Goal: Transaction & Acquisition: Book appointment/travel/reservation

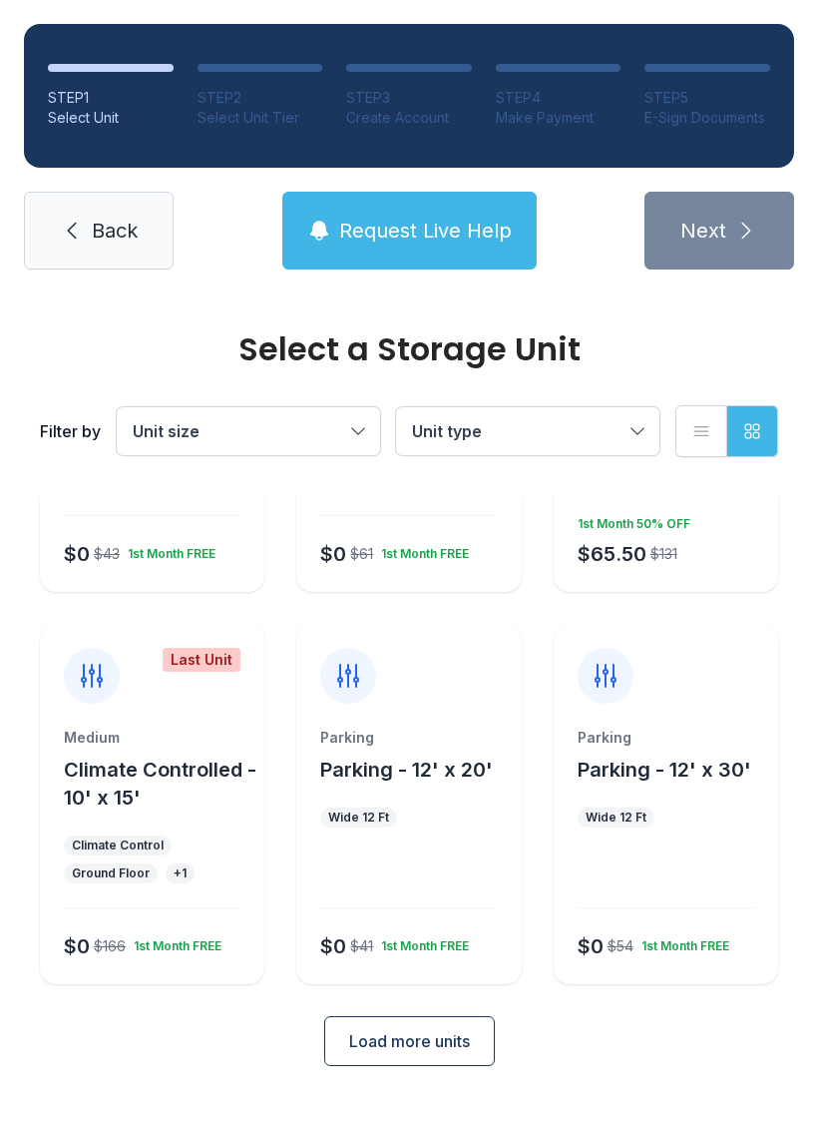
scroll to position [261, 0]
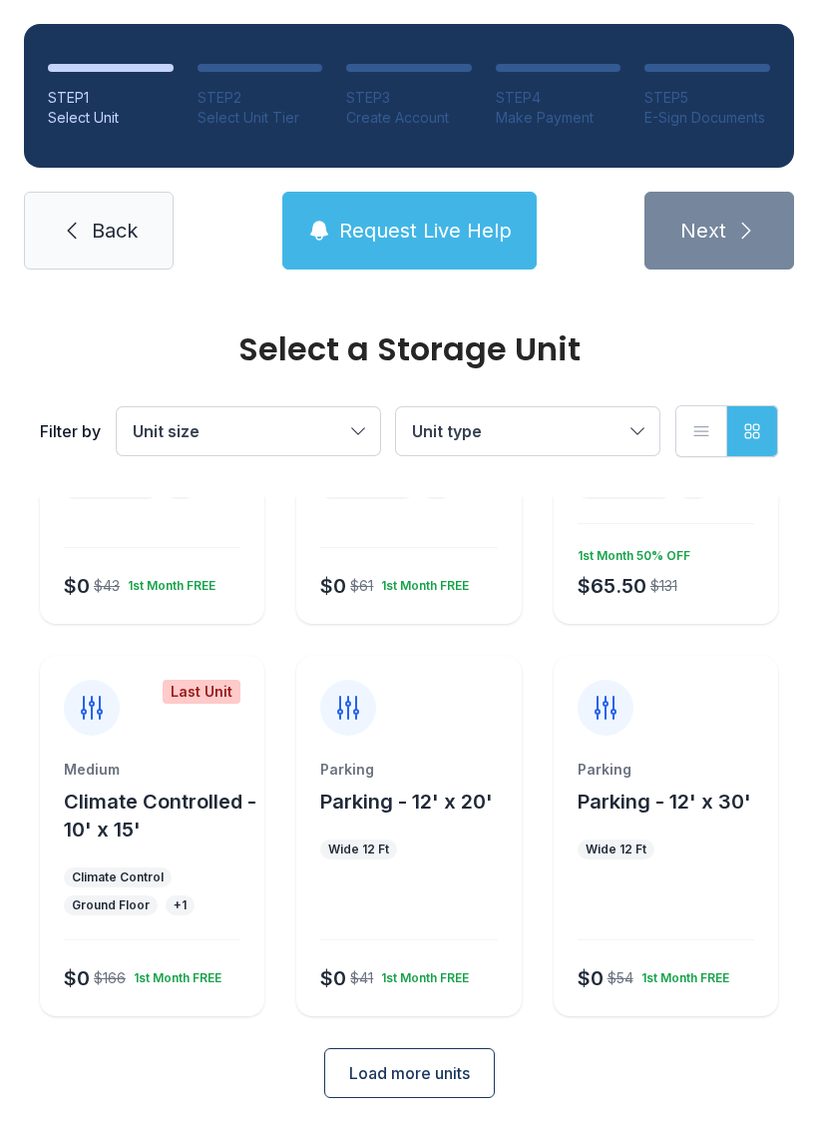
click at [451, 1069] on span "Load more units" at bounding box center [409, 1073] width 121 height 24
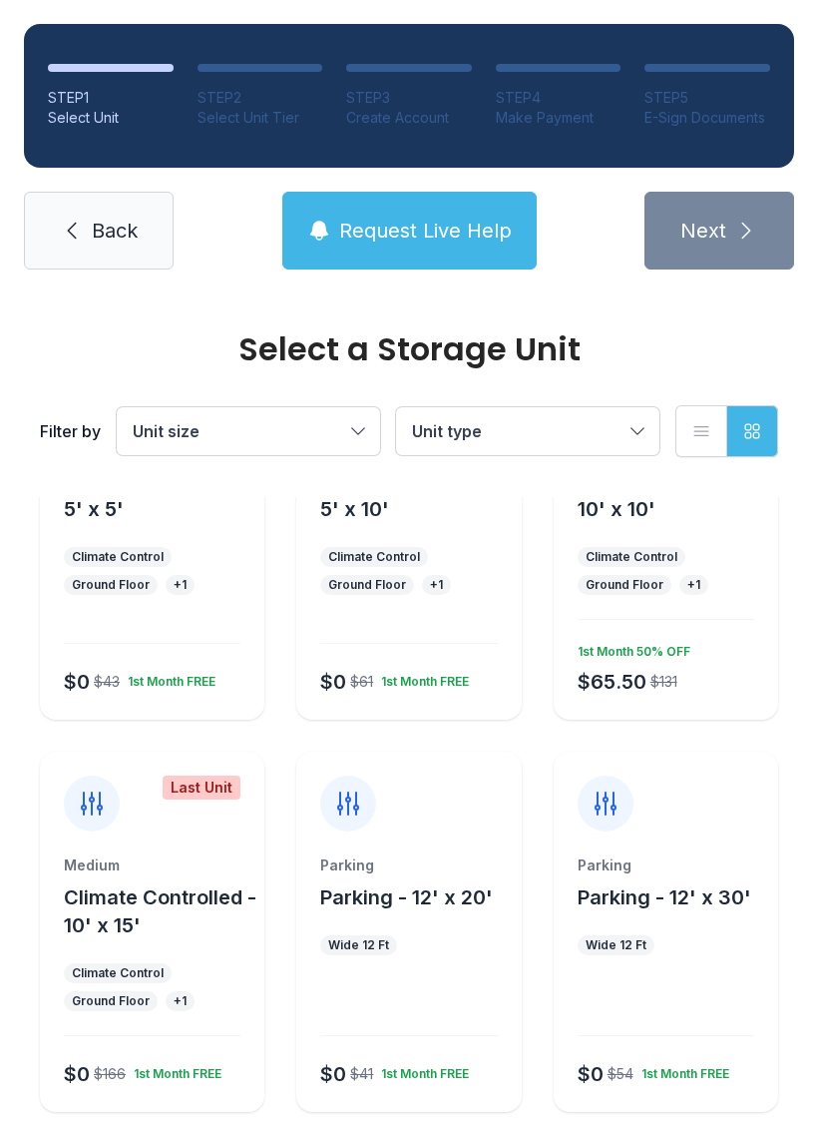
scroll to position [136, 0]
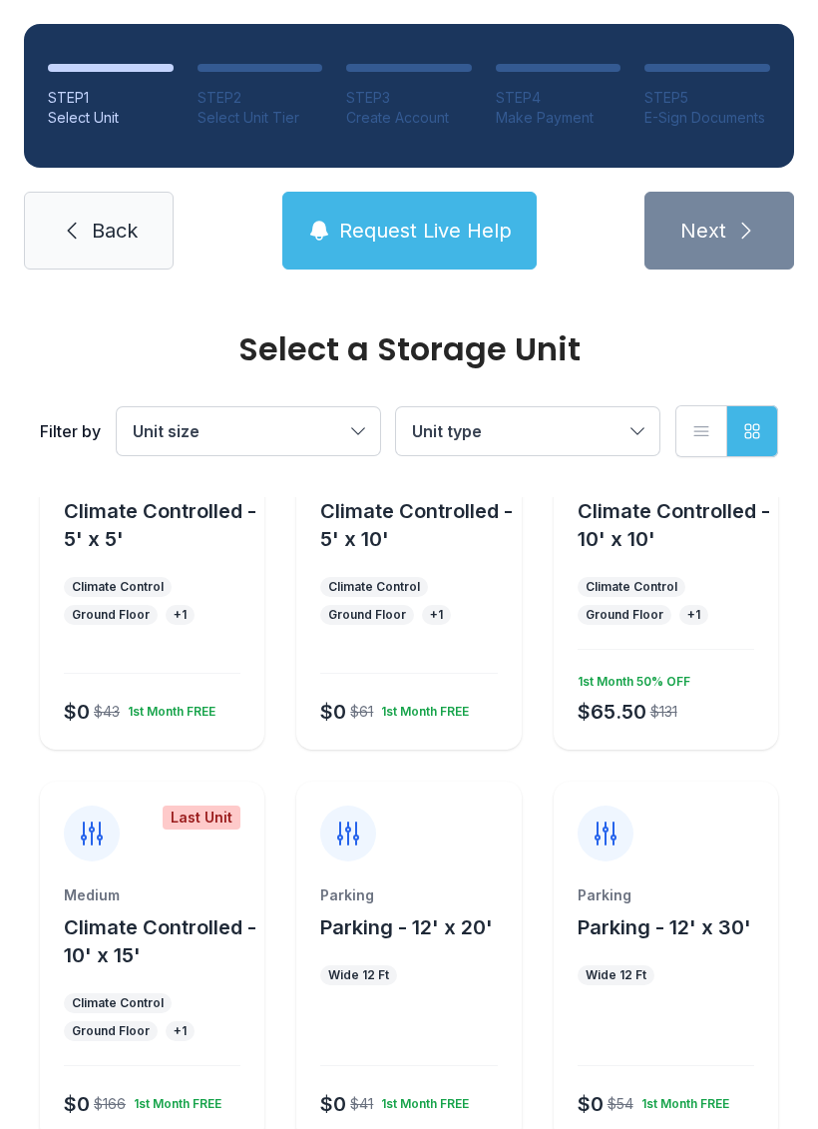
click at [642, 425] on button "Unit type" at bounding box center [527, 431] width 263 height 48
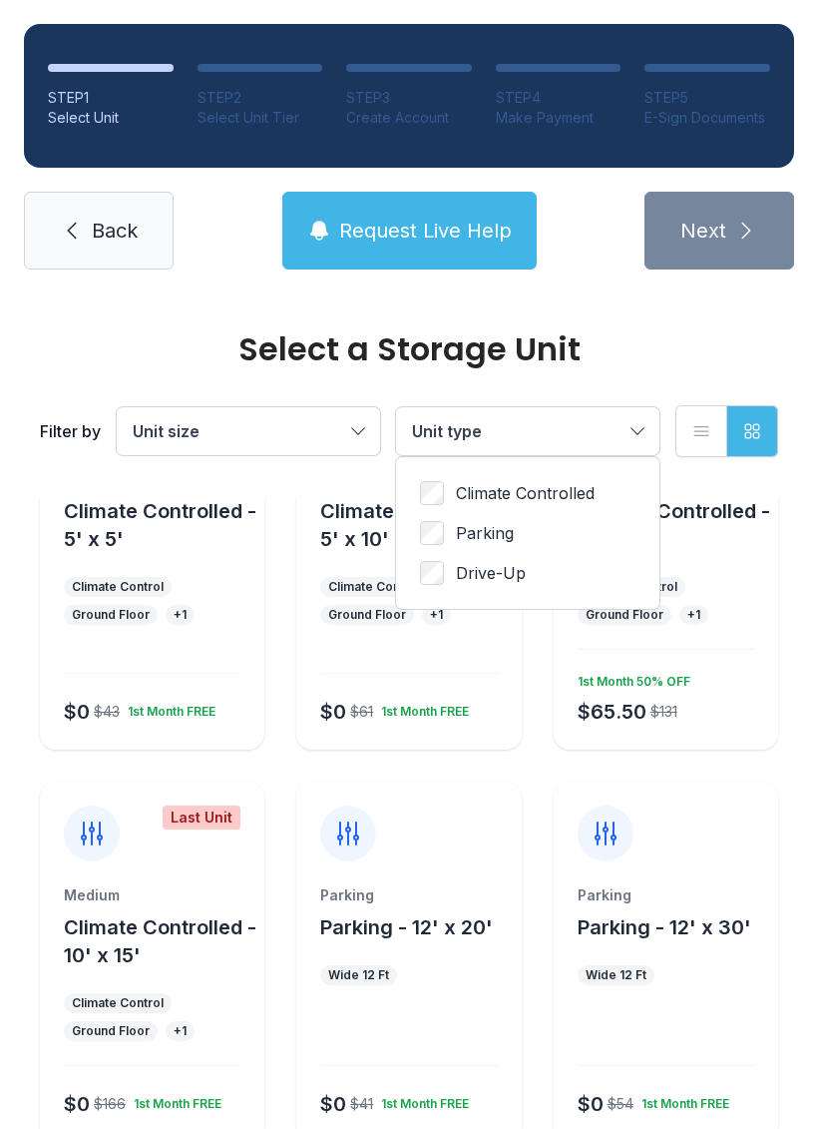
click at [321, 439] on span "Unit size" at bounding box center [239, 431] width 212 height 24
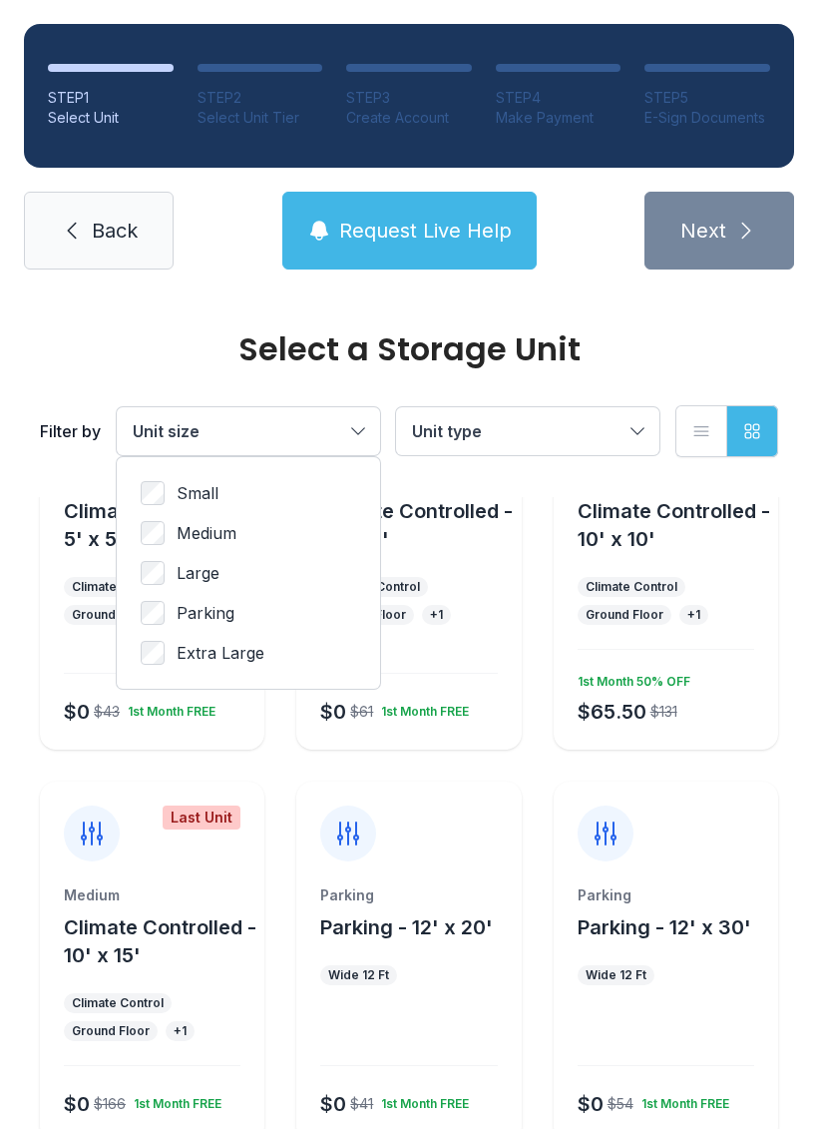
scroll to position [0, 0]
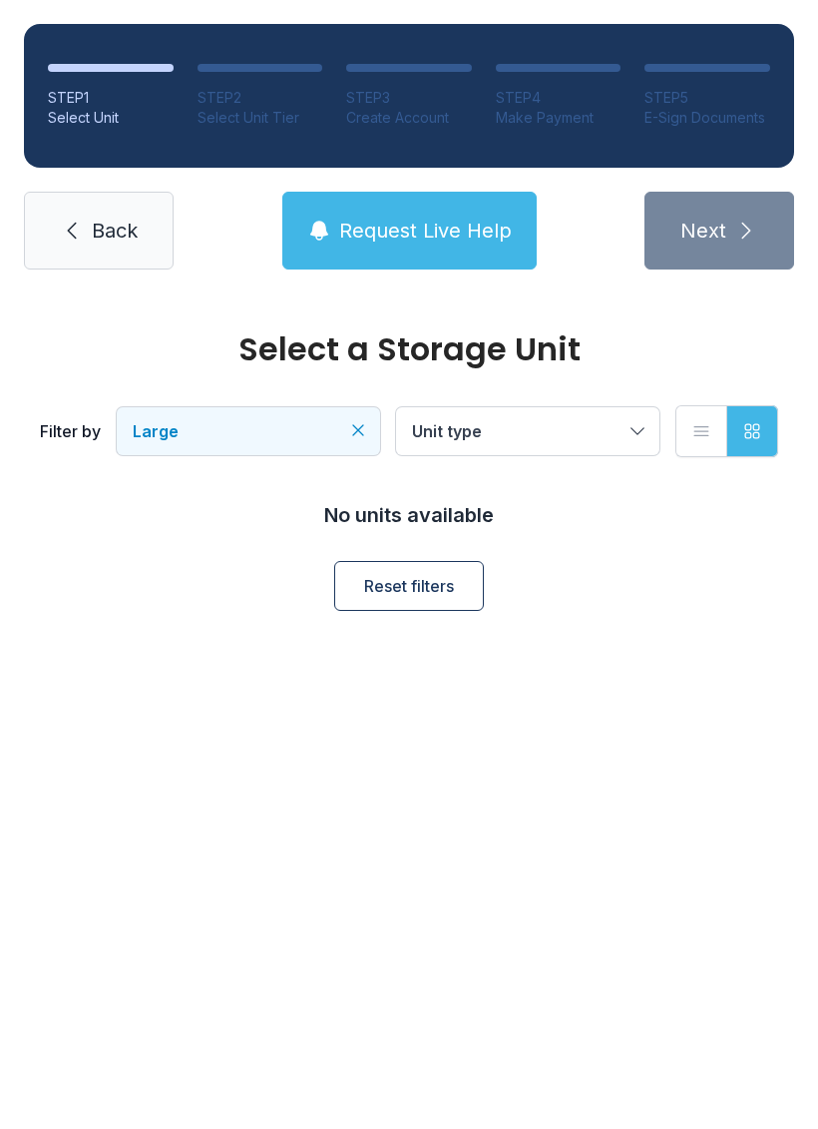
click at [345, 435] on button "Large" at bounding box center [248, 431] width 263 height 48
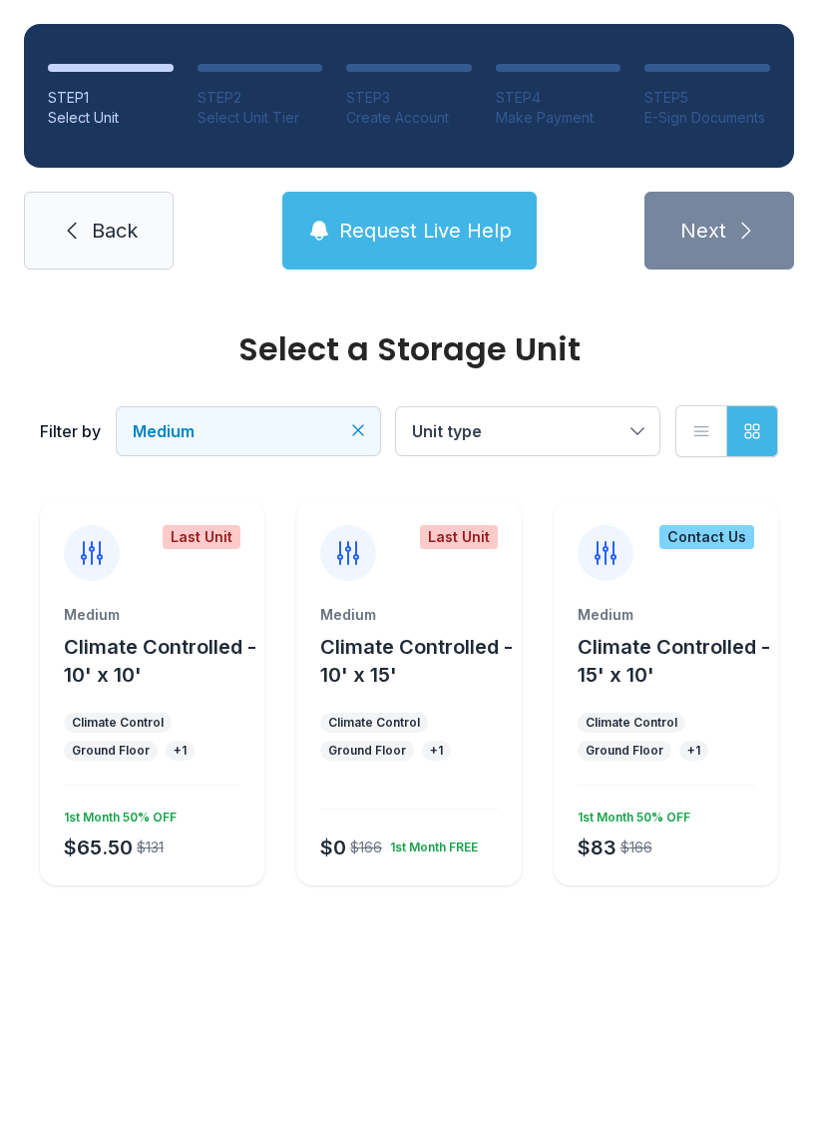
click at [437, 633] on button "Climate Controlled - 10' x 15'" at bounding box center [416, 661] width 193 height 56
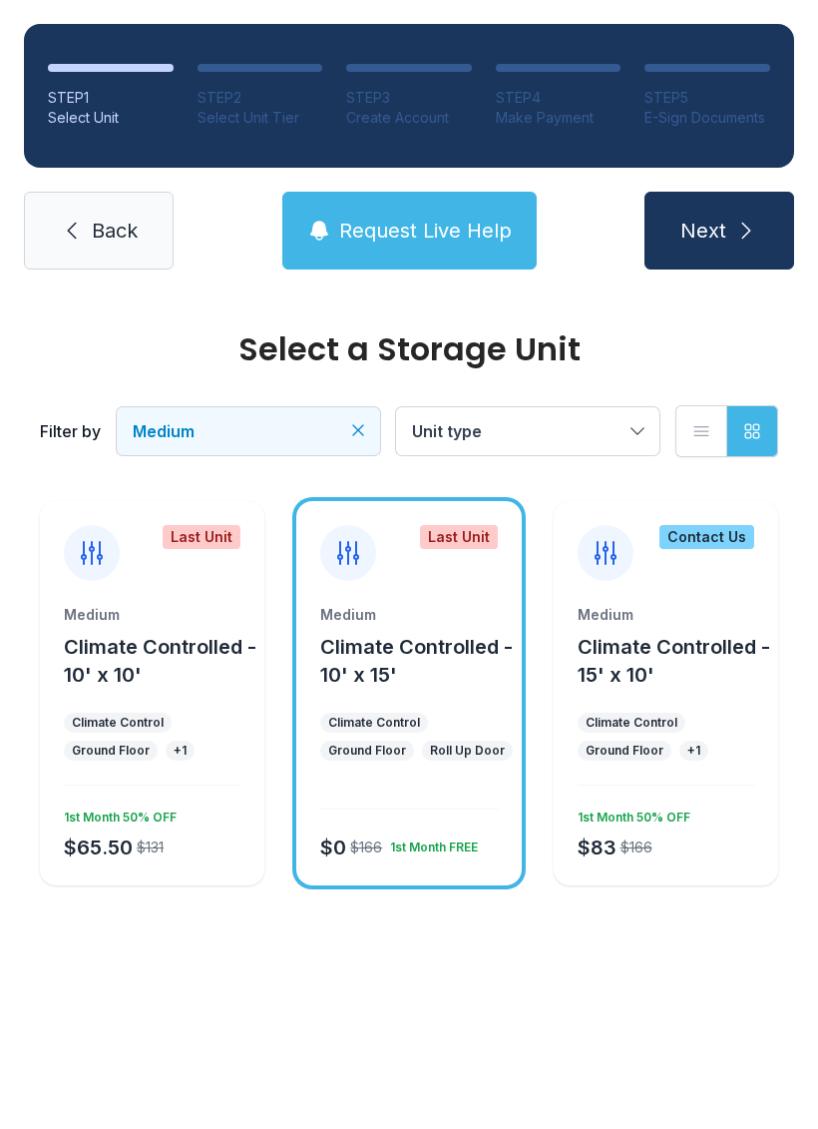
click at [391, 670] on span "Climate Controlled - 10' x 15'" at bounding box center [416, 661] width 193 height 52
click at [422, 666] on button "Climate Controlled - 10' x 15'" at bounding box center [416, 661] width 193 height 56
click at [686, 209] on button "Next" at bounding box center [720, 231] width 150 height 78
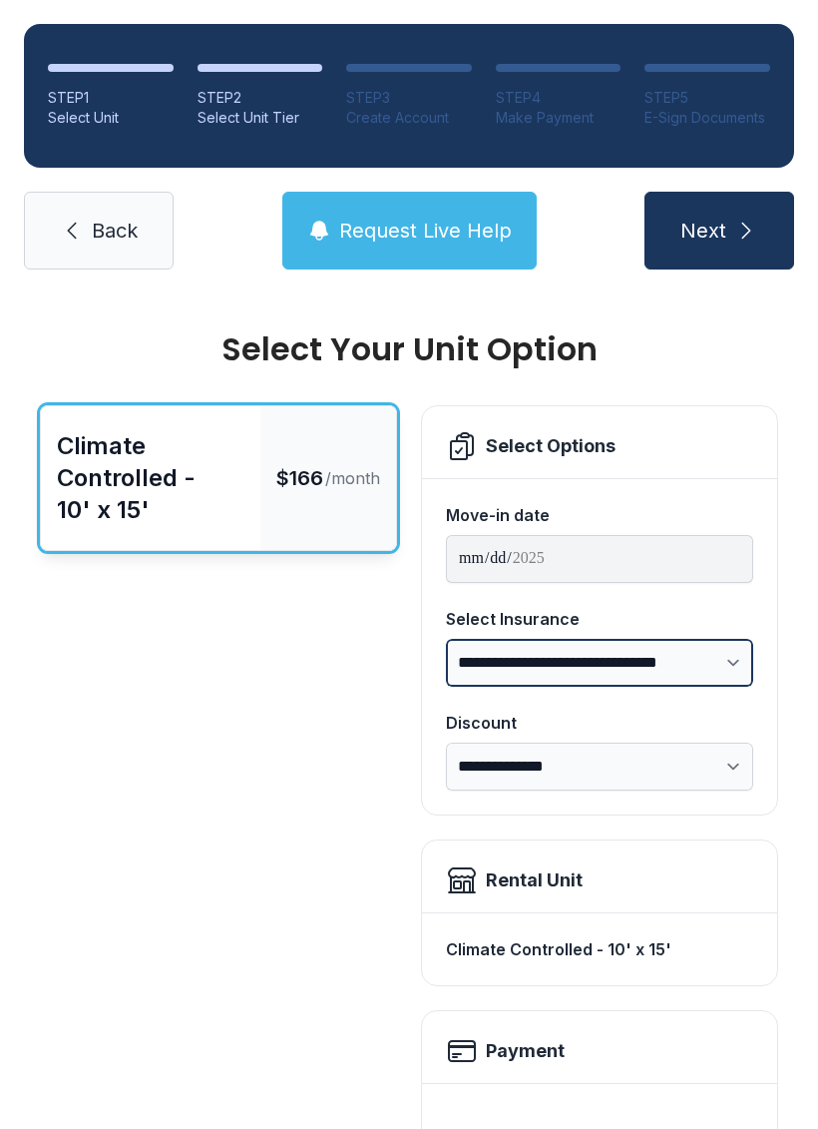
click at [725, 665] on select "**********" at bounding box center [599, 663] width 307 height 48
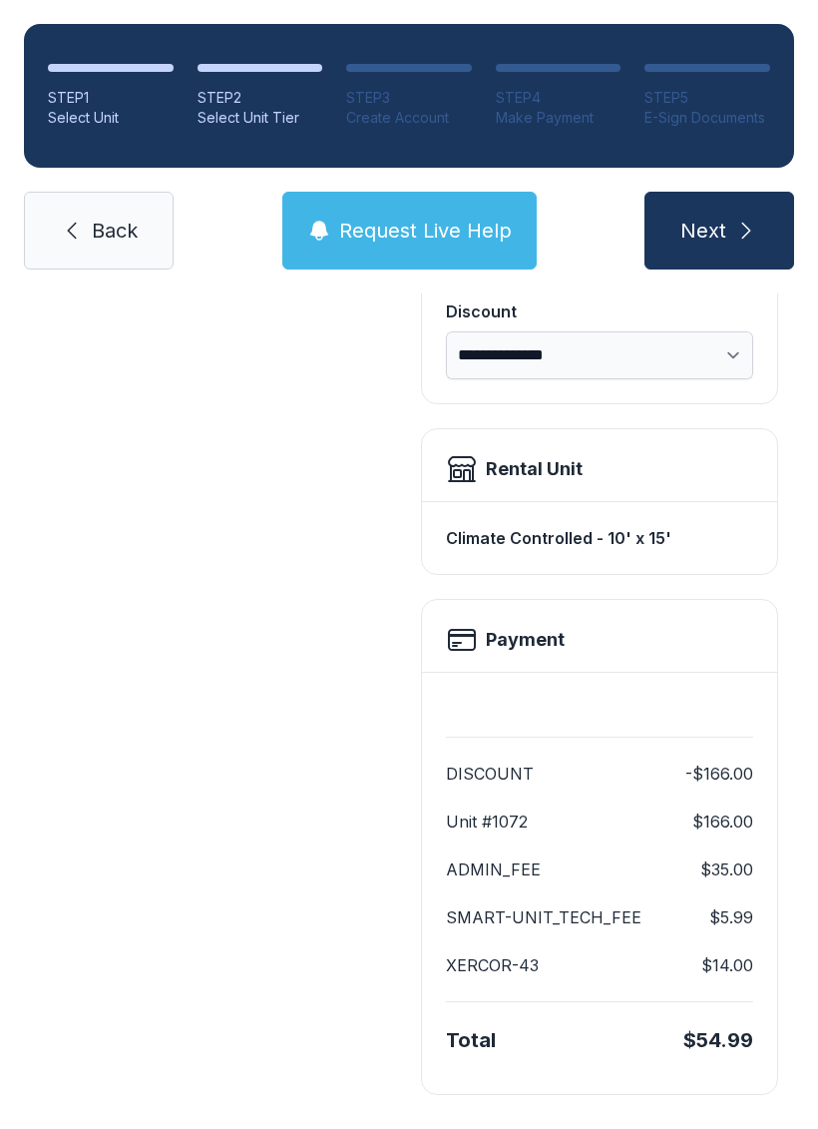
scroll to position [408, 0]
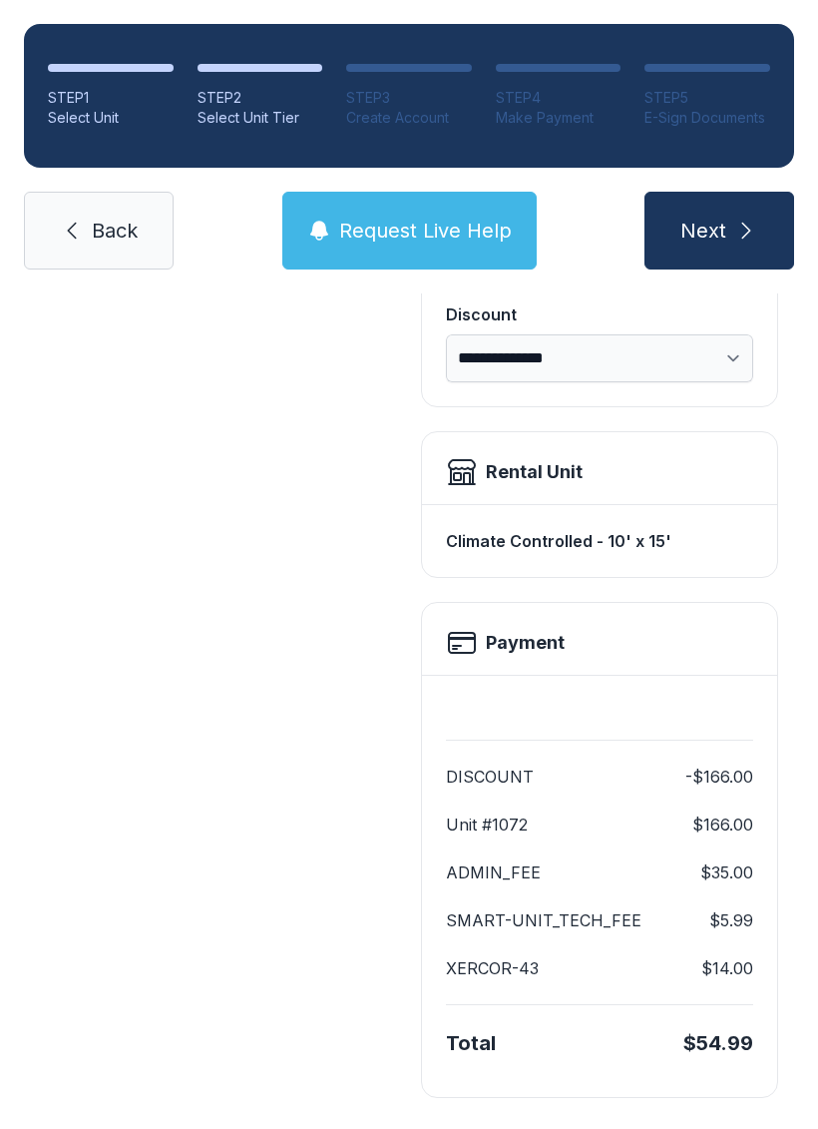
click at [722, 213] on button "Next" at bounding box center [720, 231] width 150 height 78
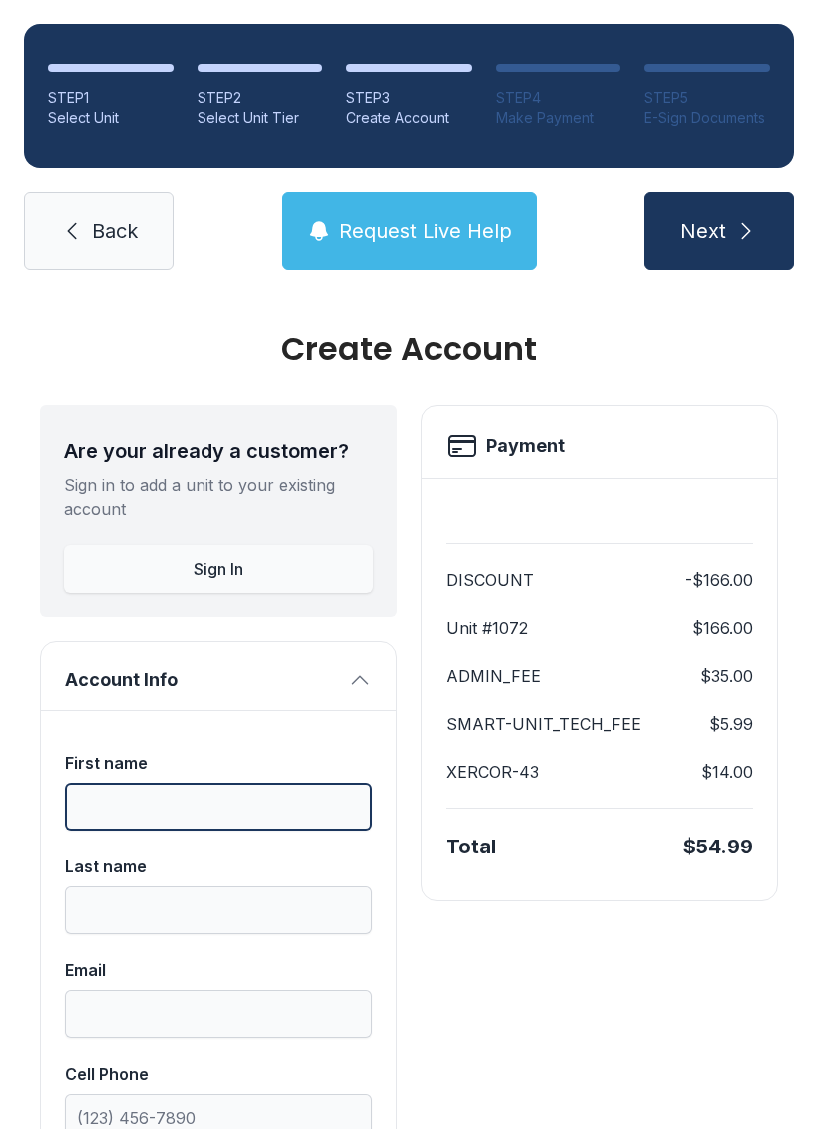
click at [224, 829] on input "First name" at bounding box center [218, 806] width 307 height 48
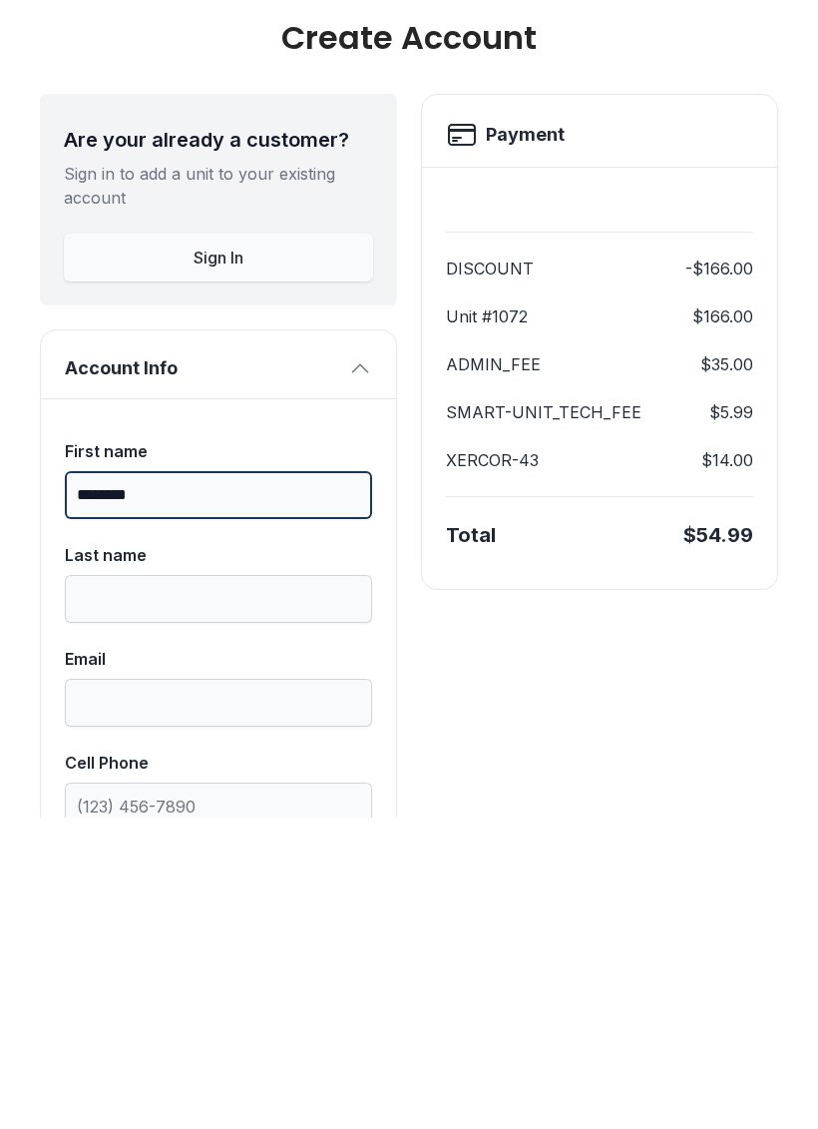
type input "********"
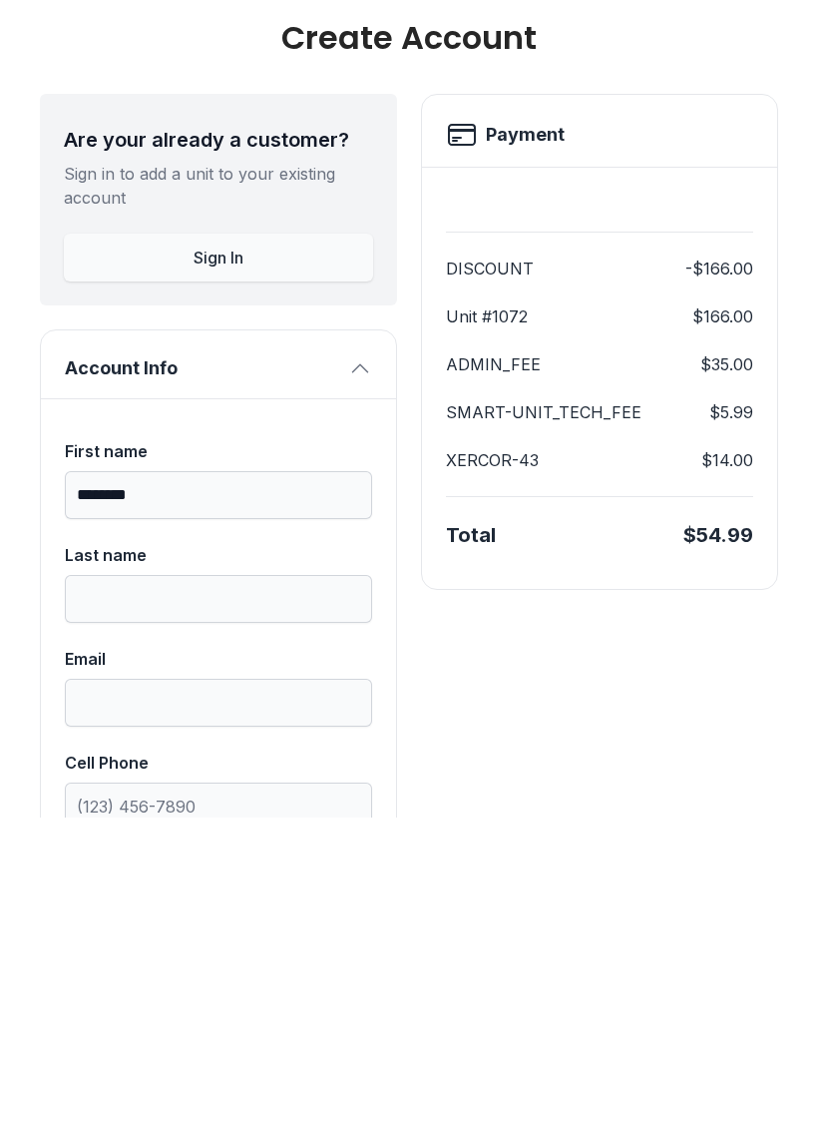
click at [261, 854] on div "Last name" at bounding box center [218, 866] width 307 height 24
click at [261, 886] on input "Last name" at bounding box center [218, 910] width 307 height 48
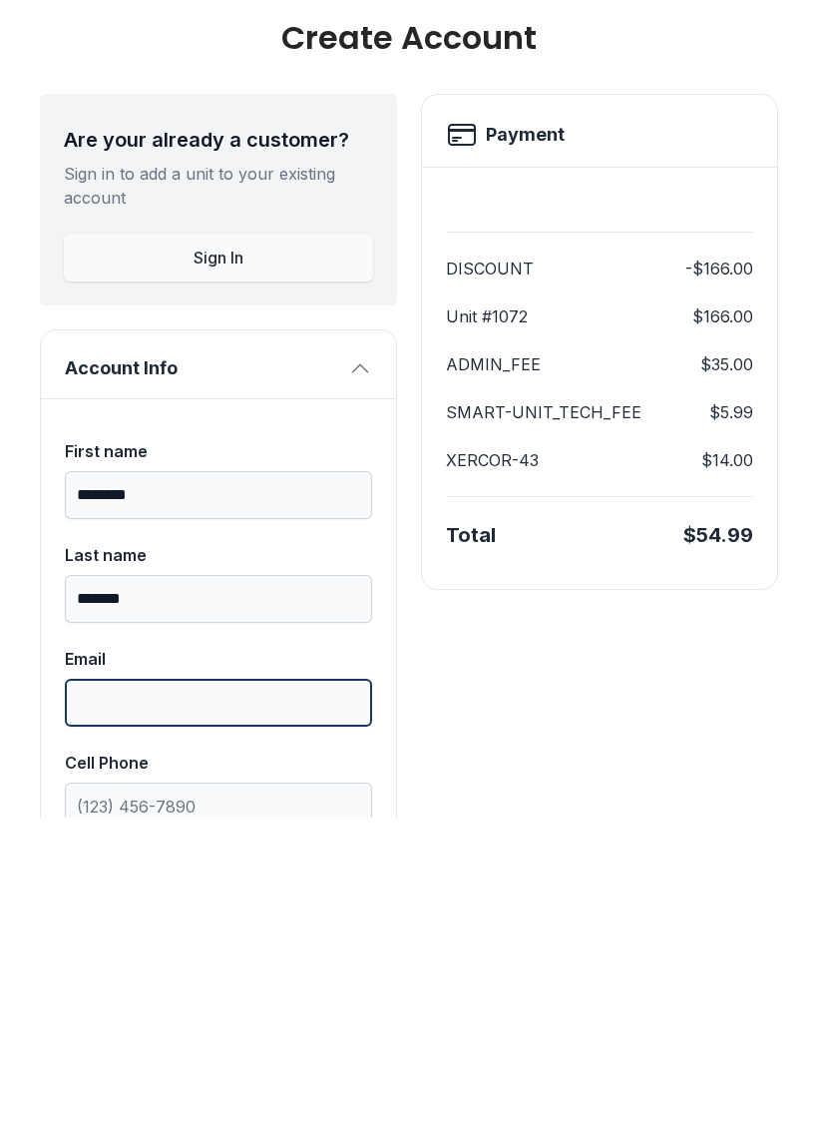
click at [258, 990] on input "Email" at bounding box center [218, 1014] width 307 height 48
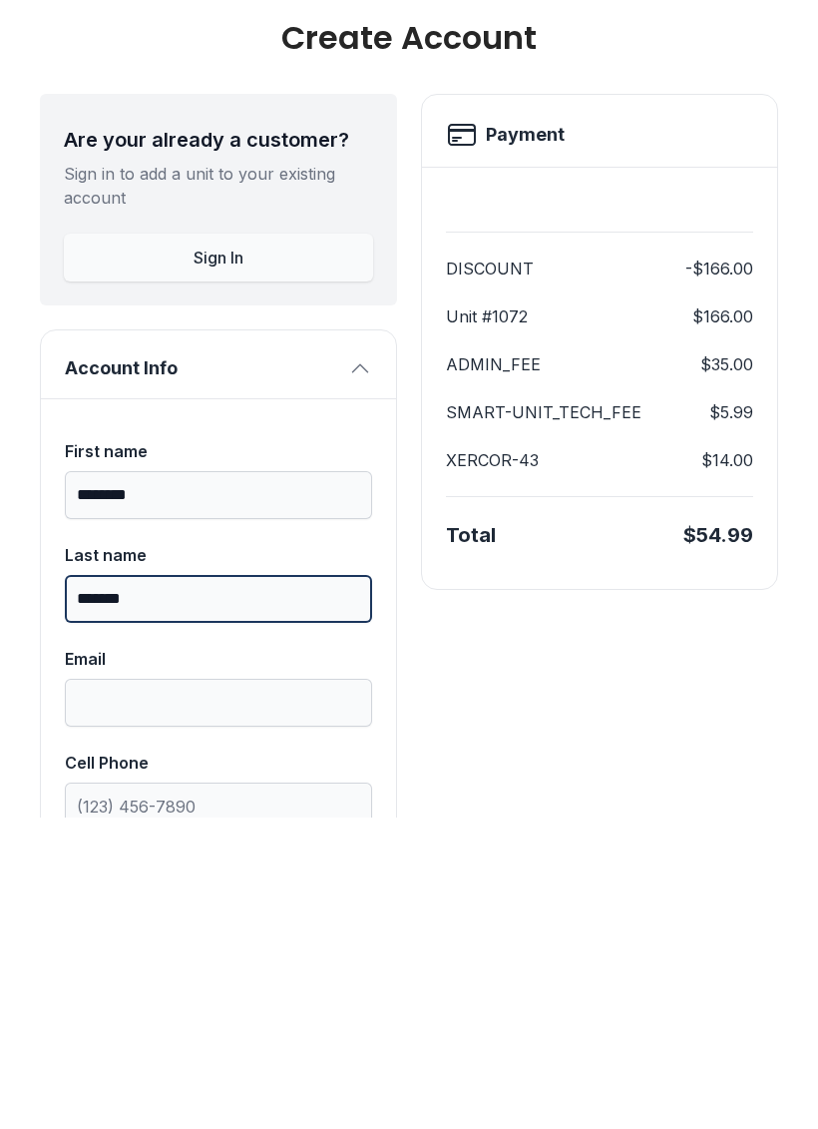
click at [251, 886] on input "*******" at bounding box center [218, 910] width 307 height 48
type input "*******"
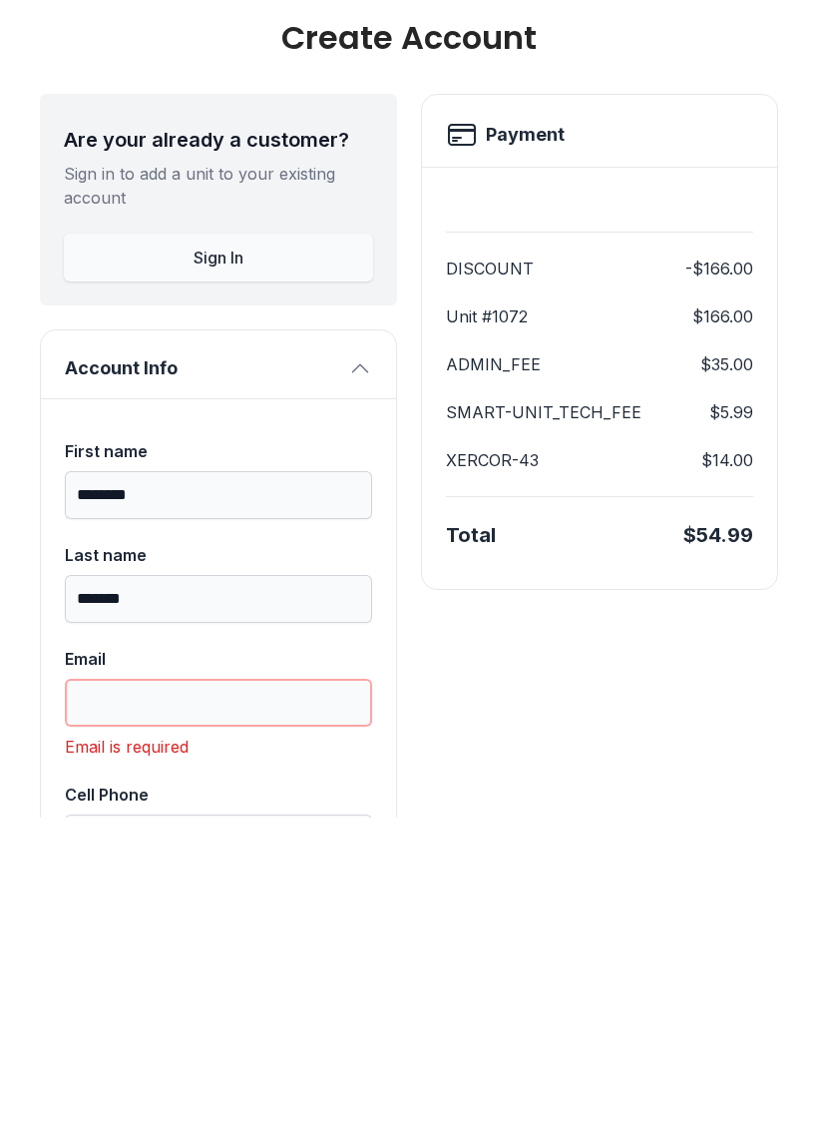
click at [267, 990] on input "Email" at bounding box center [218, 1014] width 307 height 48
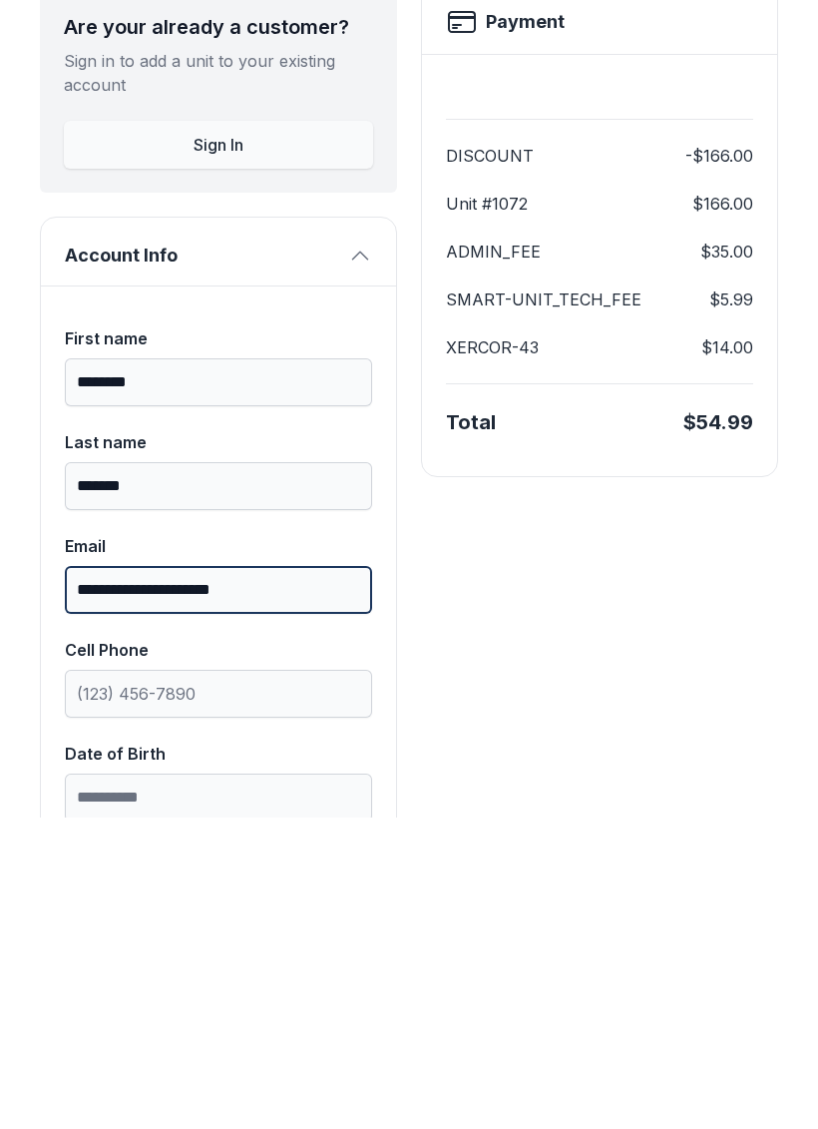
scroll to position [111, 0]
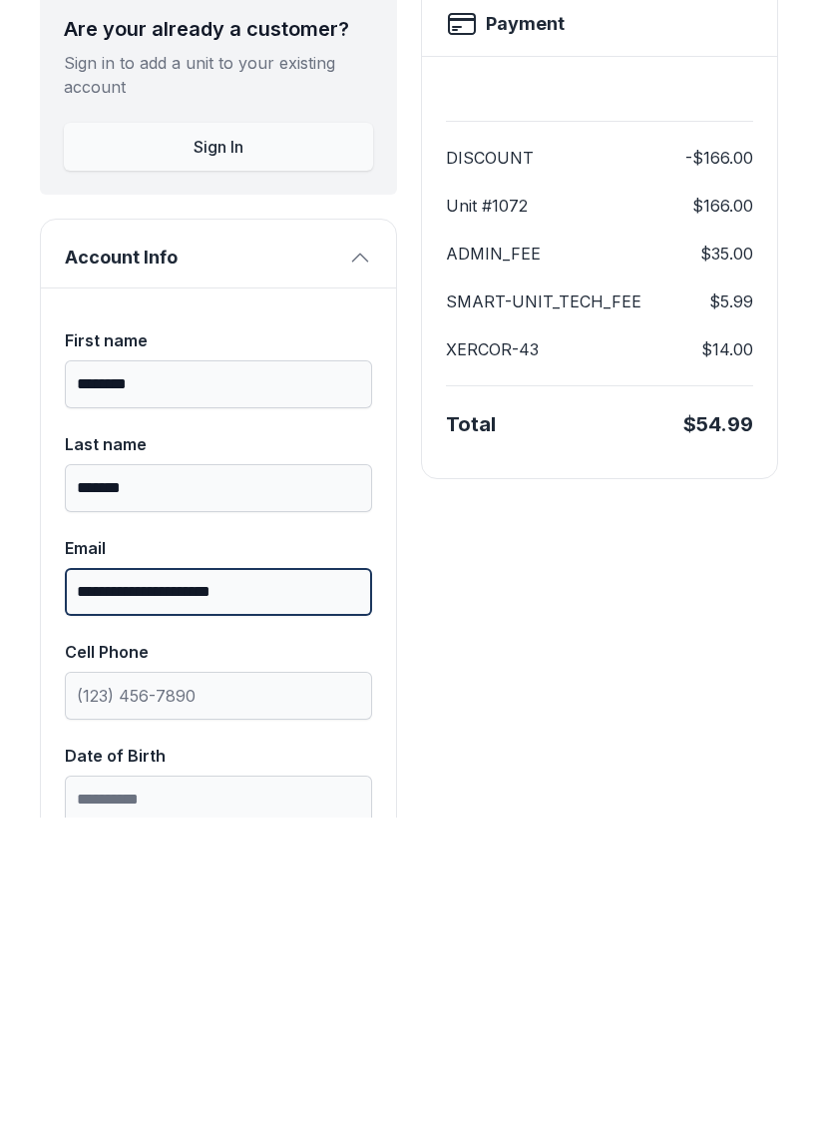
type input "**********"
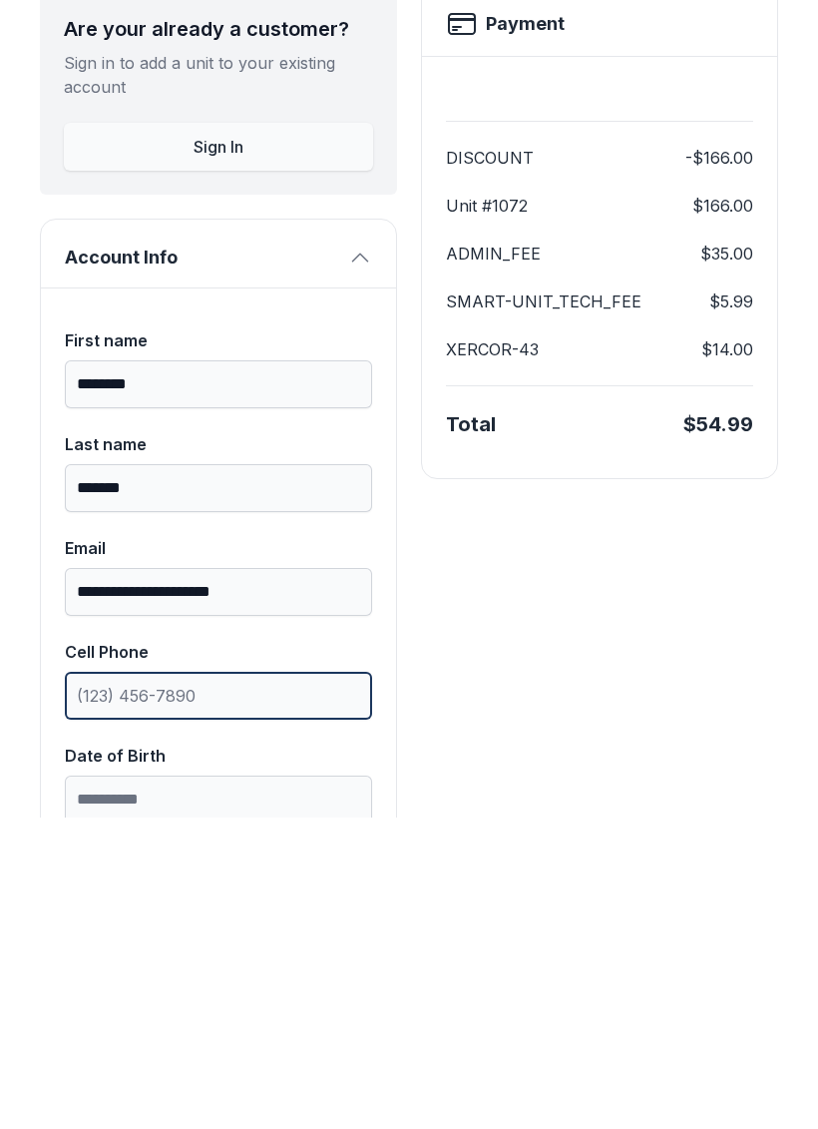
click at [253, 983] on input "Cell Phone" at bounding box center [218, 1007] width 307 height 48
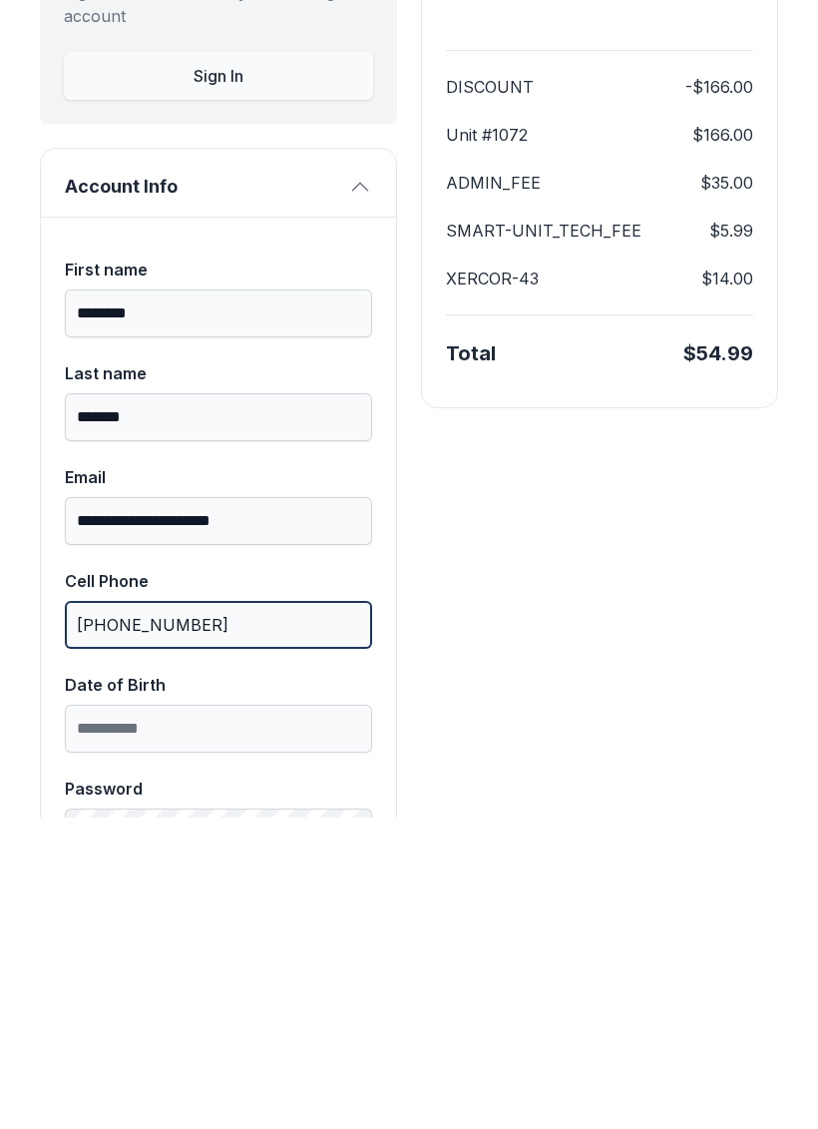
scroll to position [185, 0]
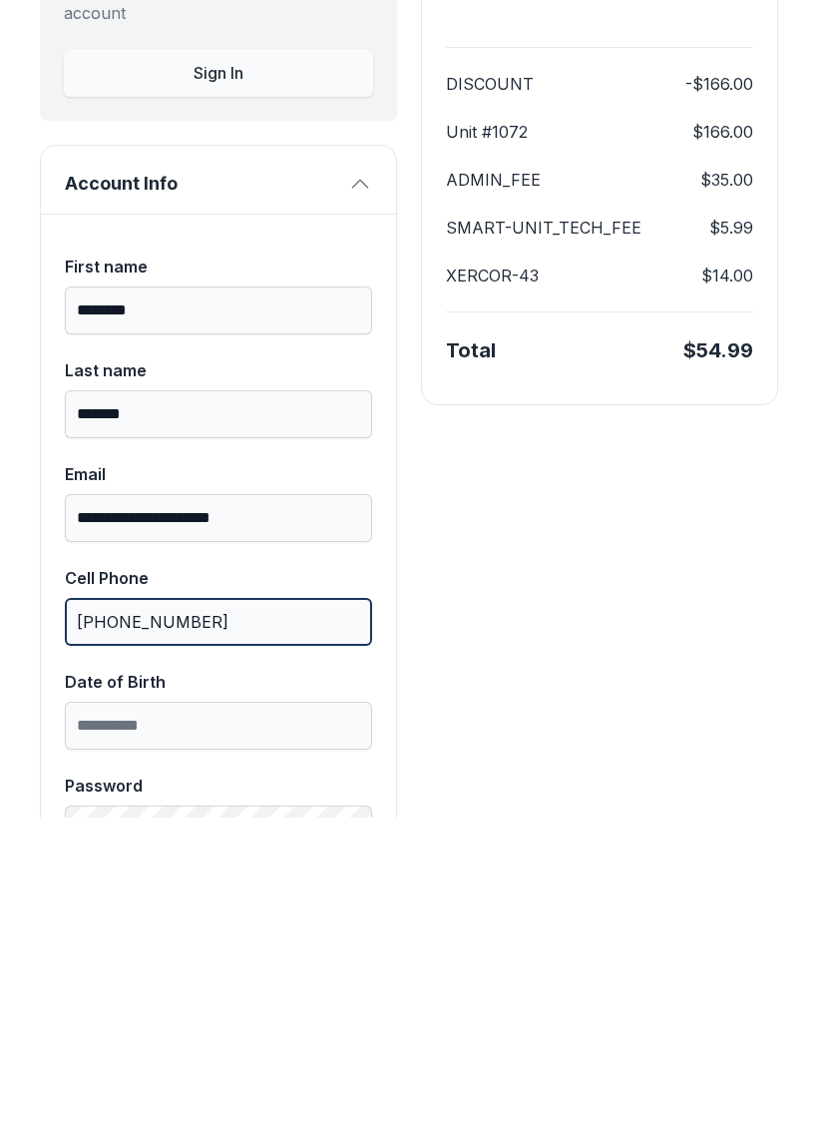
type input "[PHONE_NUMBER]"
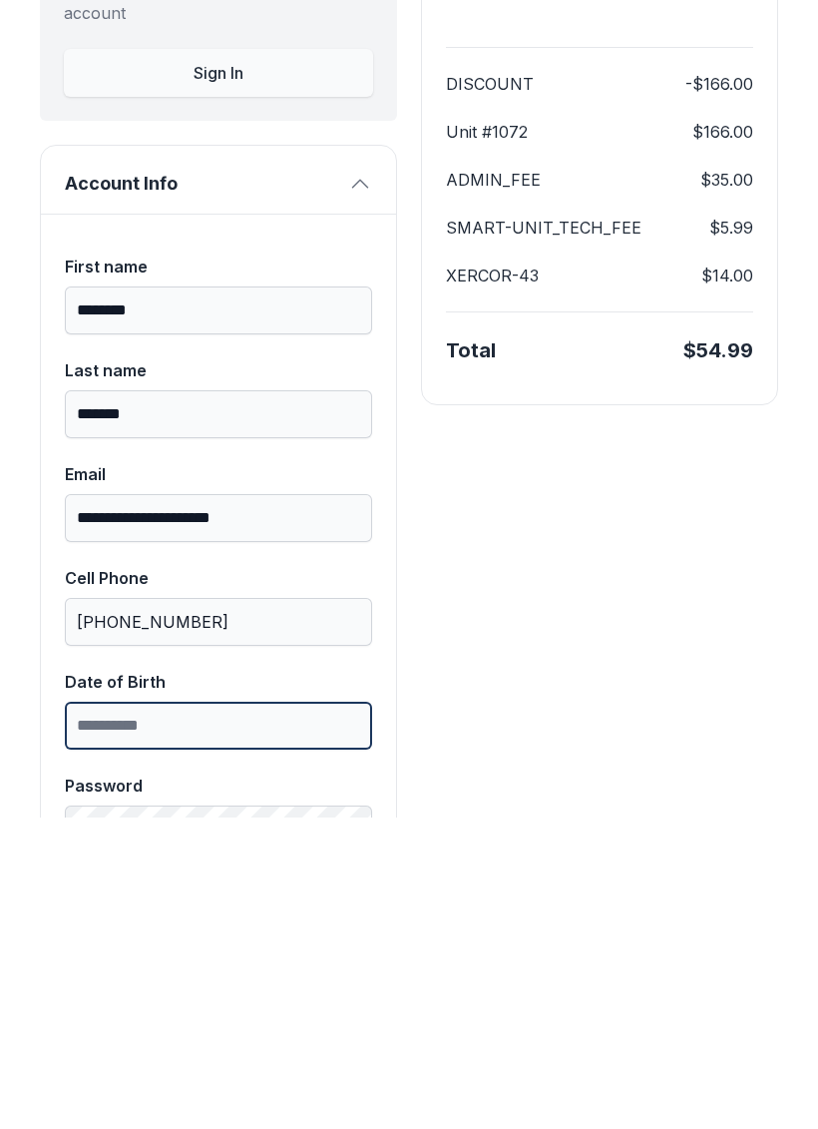
click at [276, 1013] on input "Date of Birth" at bounding box center [218, 1037] width 307 height 48
type input "**********"
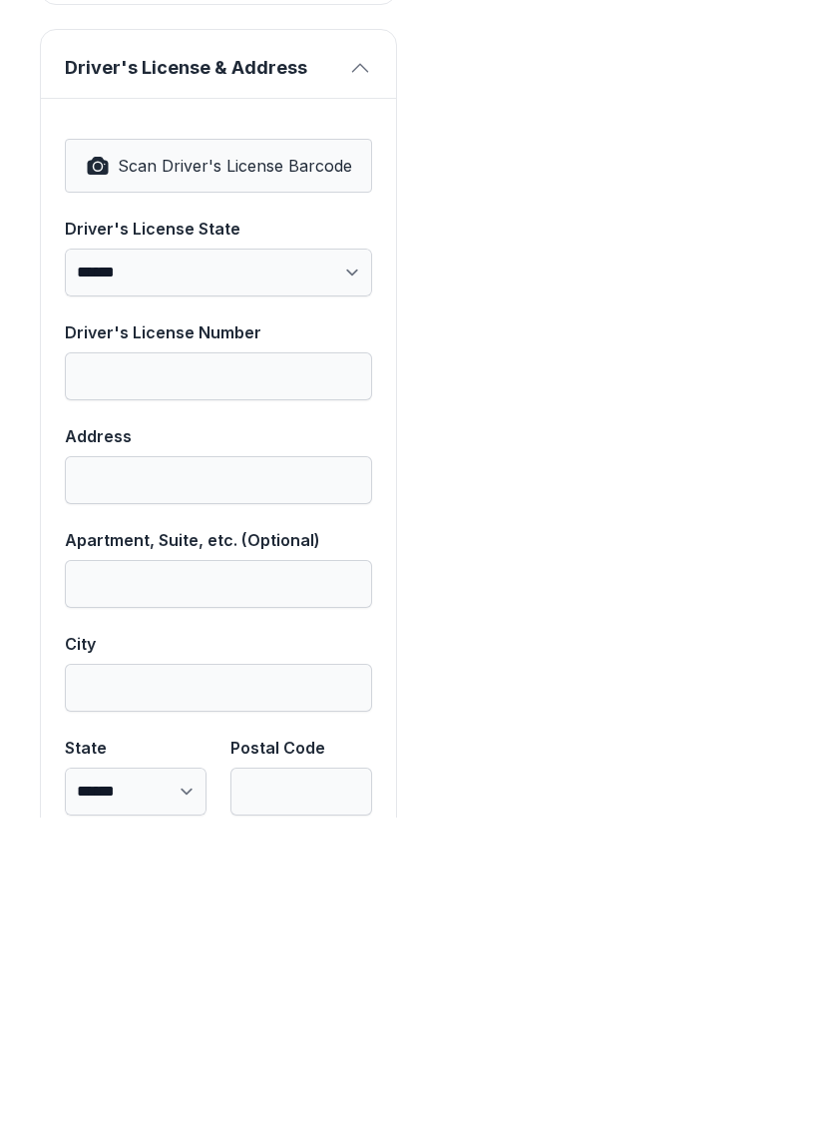
scroll to position [1180, 0]
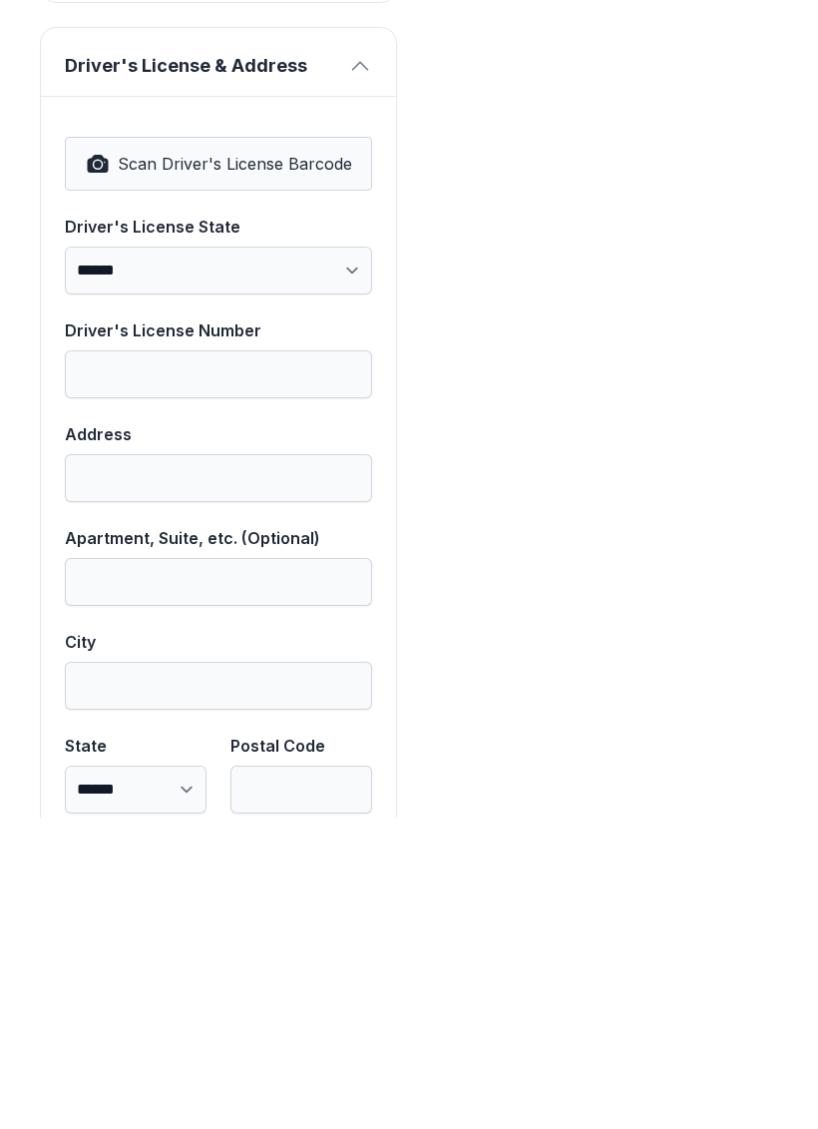
click at [273, 463] on span "Scan Driver's License Barcode" at bounding box center [235, 475] width 235 height 24
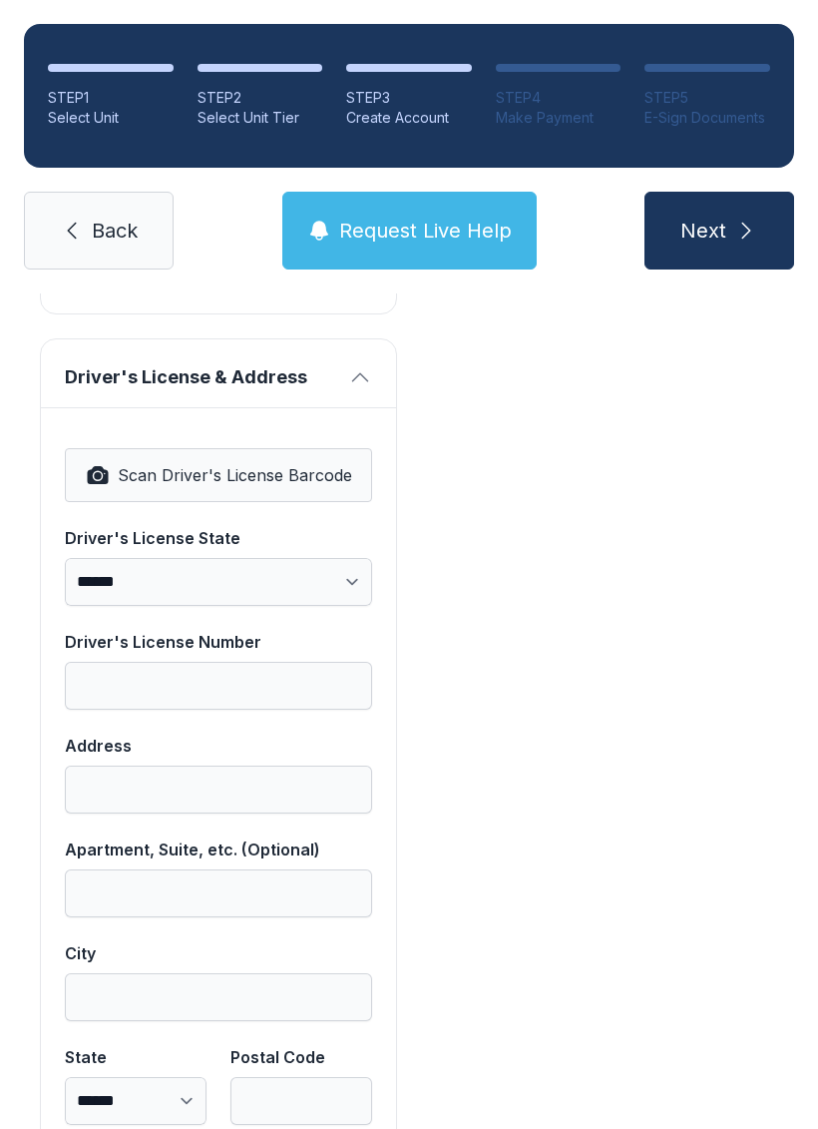
click at [142, 192] on link "Back" at bounding box center [99, 231] width 150 height 78
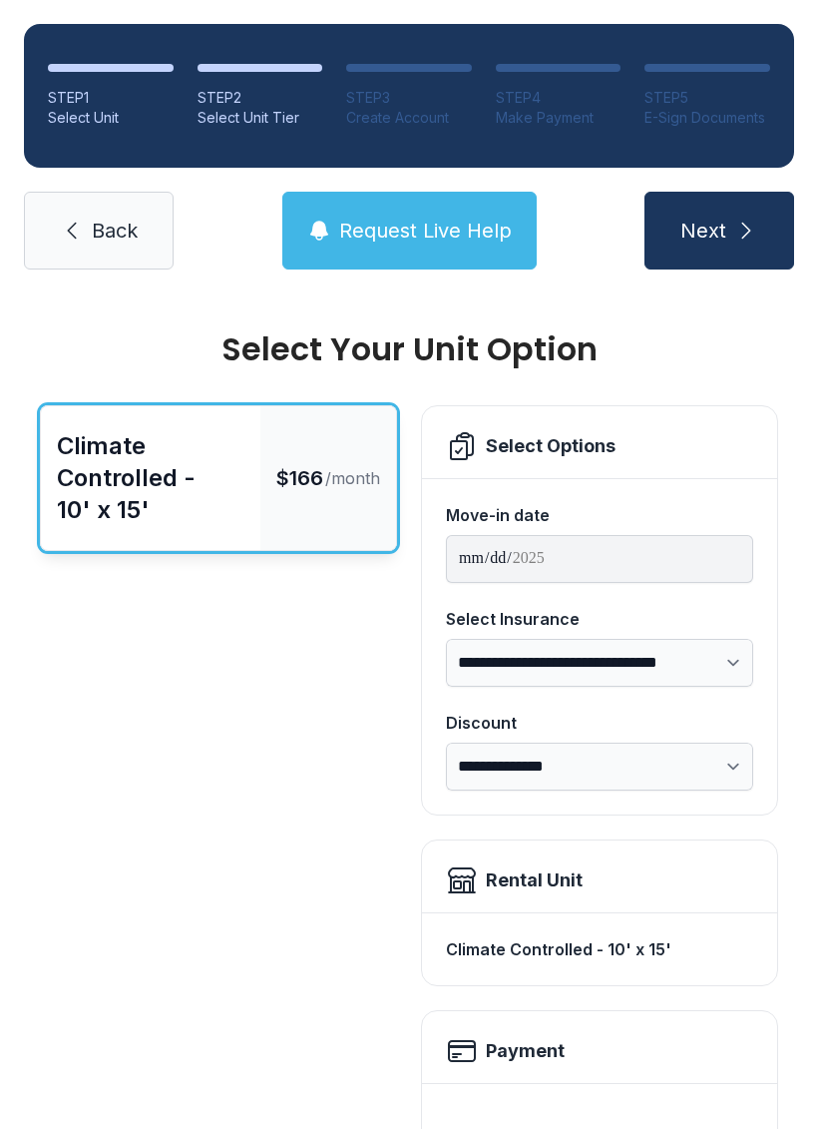
click at [117, 210] on link "Back" at bounding box center [99, 231] width 150 height 78
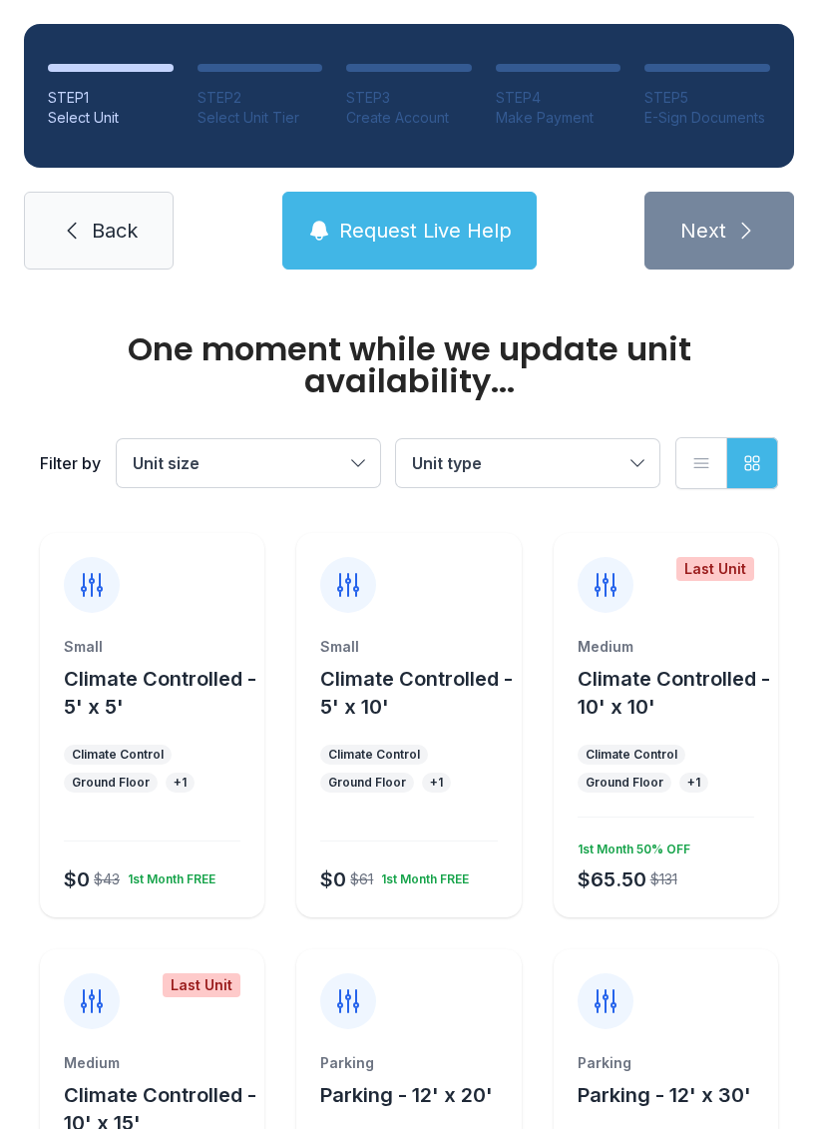
click at [89, 230] on link "Back" at bounding box center [99, 231] width 150 height 78
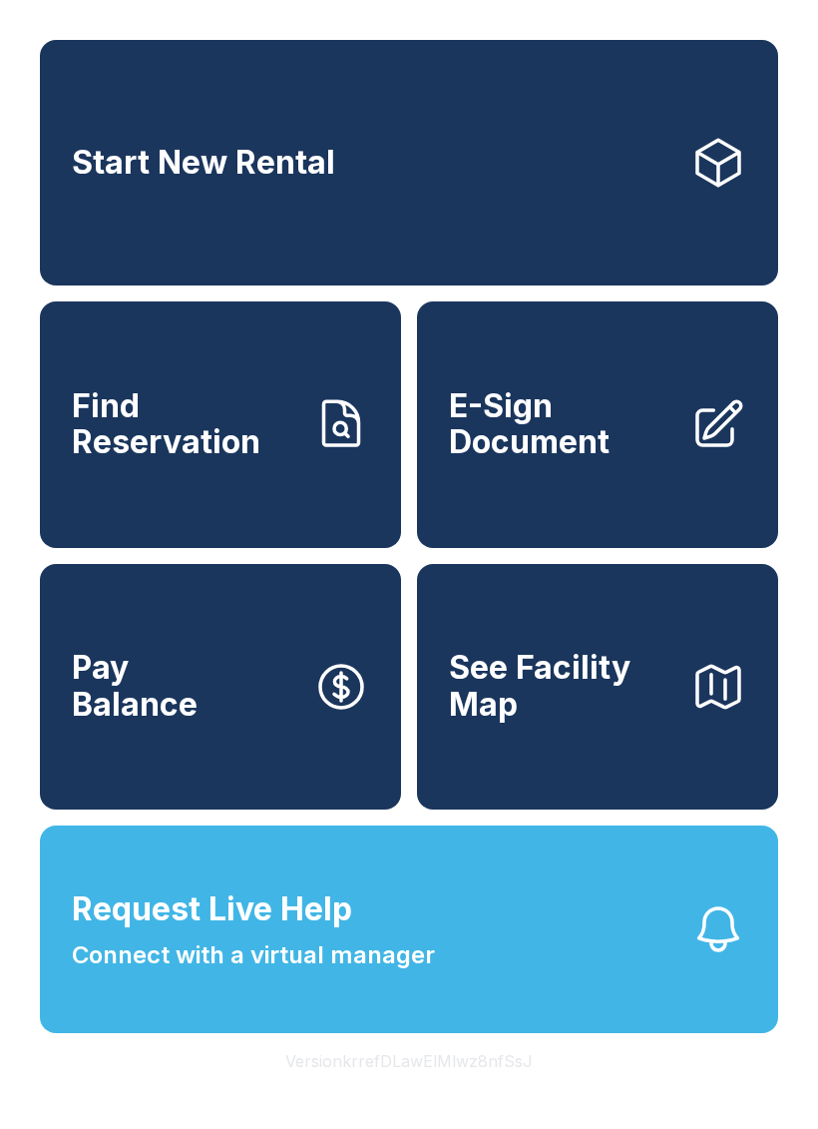
click at [683, 469] on link "E-Sign Document" at bounding box center [597, 424] width 361 height 246
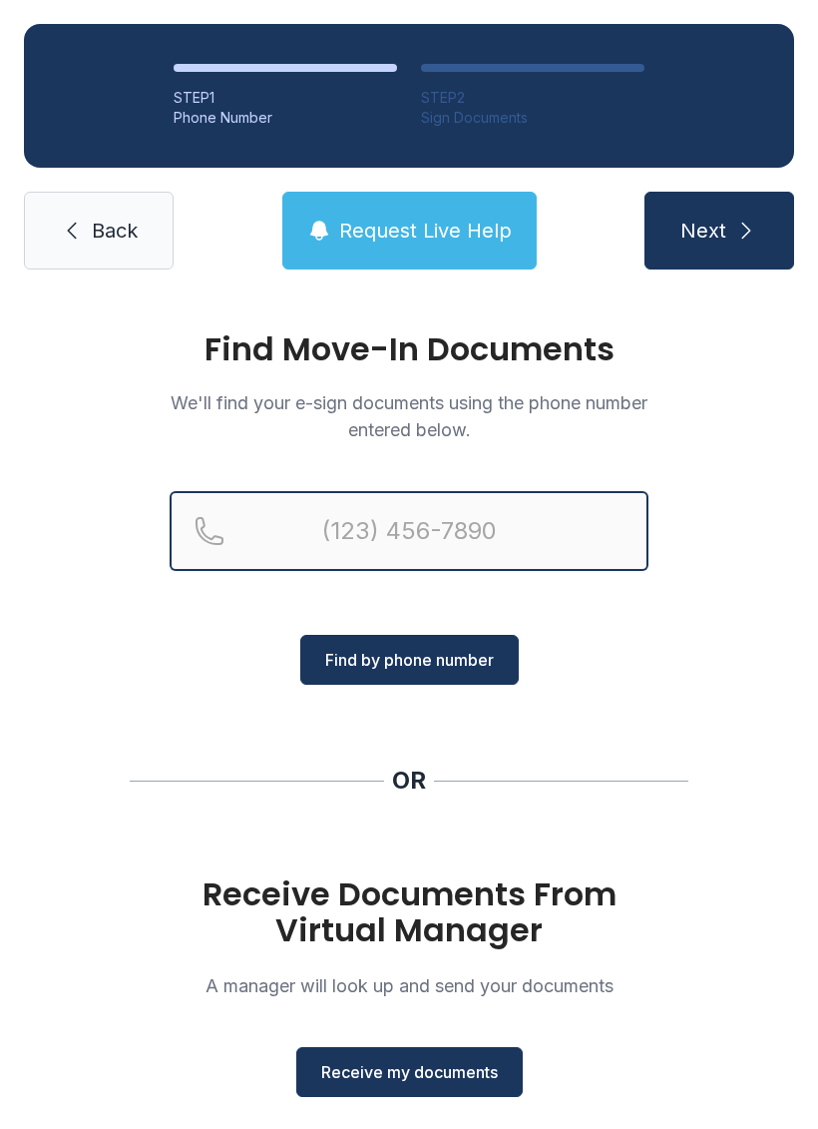
click at [475, 531] on input "Reservation phone number" at bounding box center [409, 531] width 479 height 80
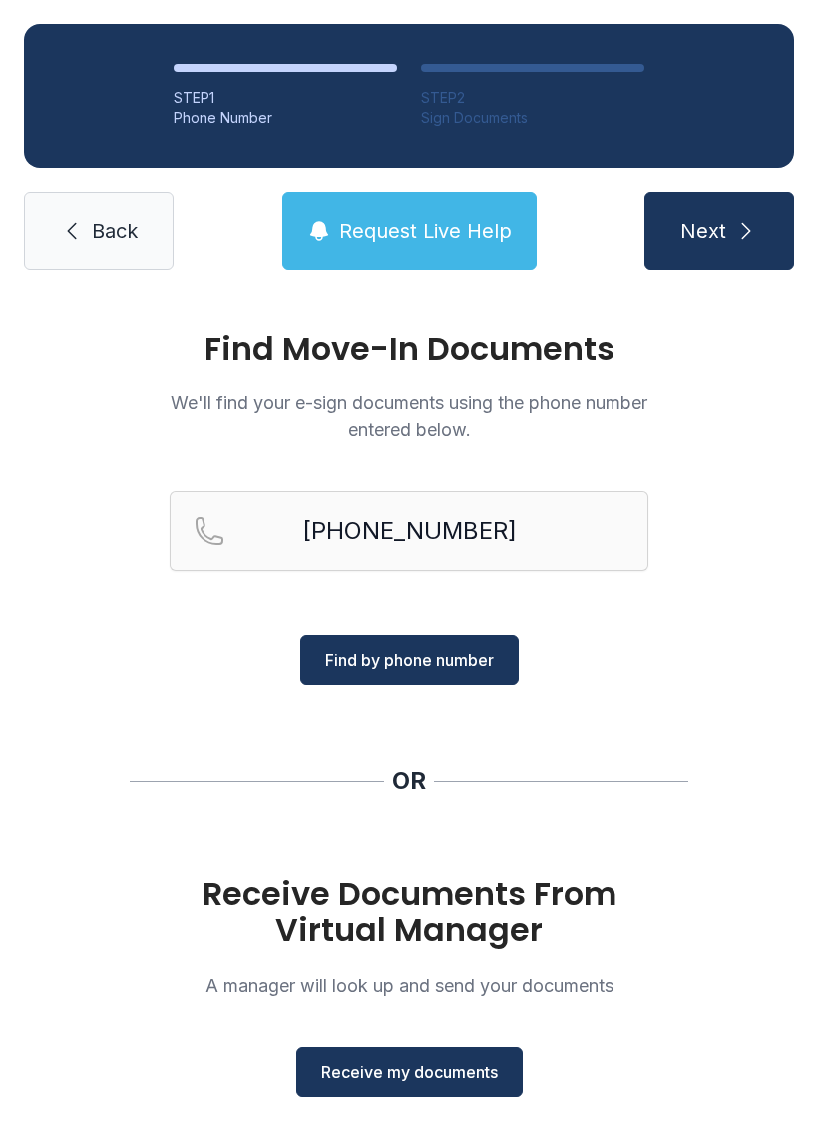
click at [490, 658] on span "Find by phone number" at bounding box center [409, 660] width 169 height 24
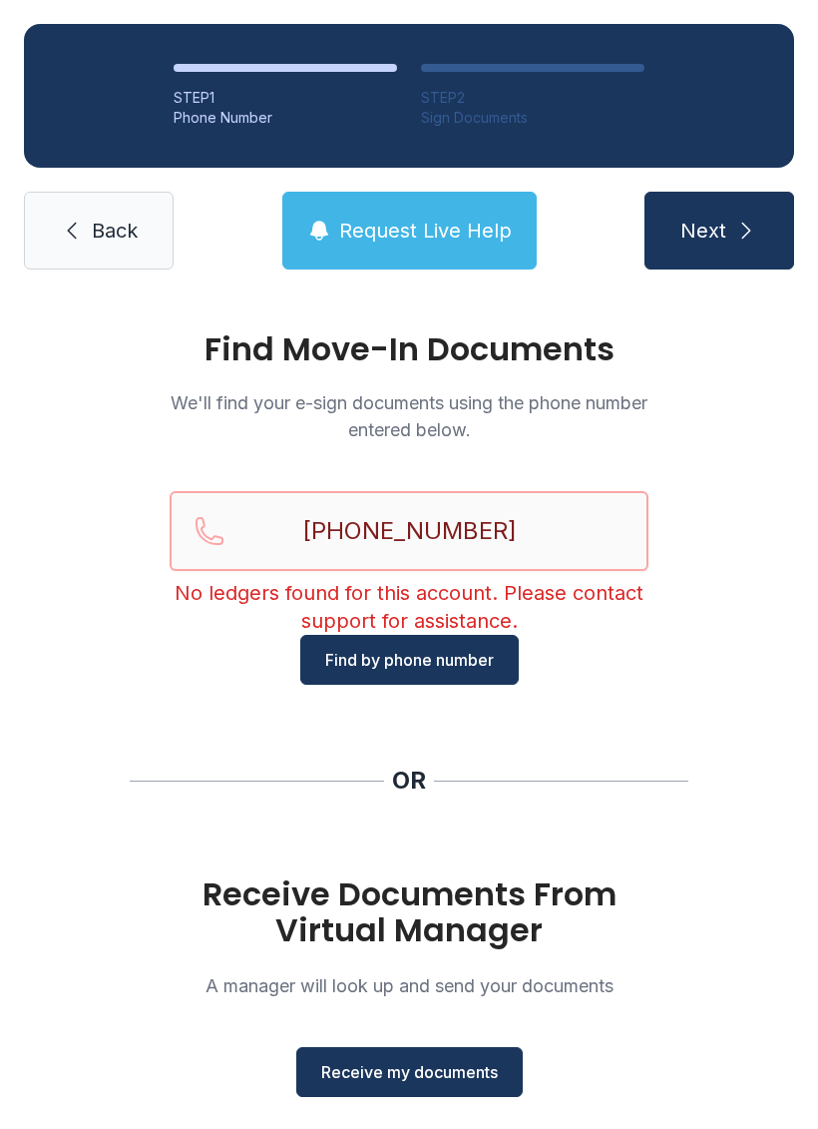
click at [572, 508] on input "[PHONE_NUMBER]" at bounding box center [409, 531] width 479 height 80
click at [537, 511] on input "[PHONE_NUMBER]" at bounding box center [409, 531] width 479 height 80
click at [475, 518] on input "[PHONE_NUMBER]" at bounding box center [409, 531] width 479 height 80
click at [474, 518] on input "[PHONE_NUMBER]" at bounding box center [409, 531] width 479 height 80
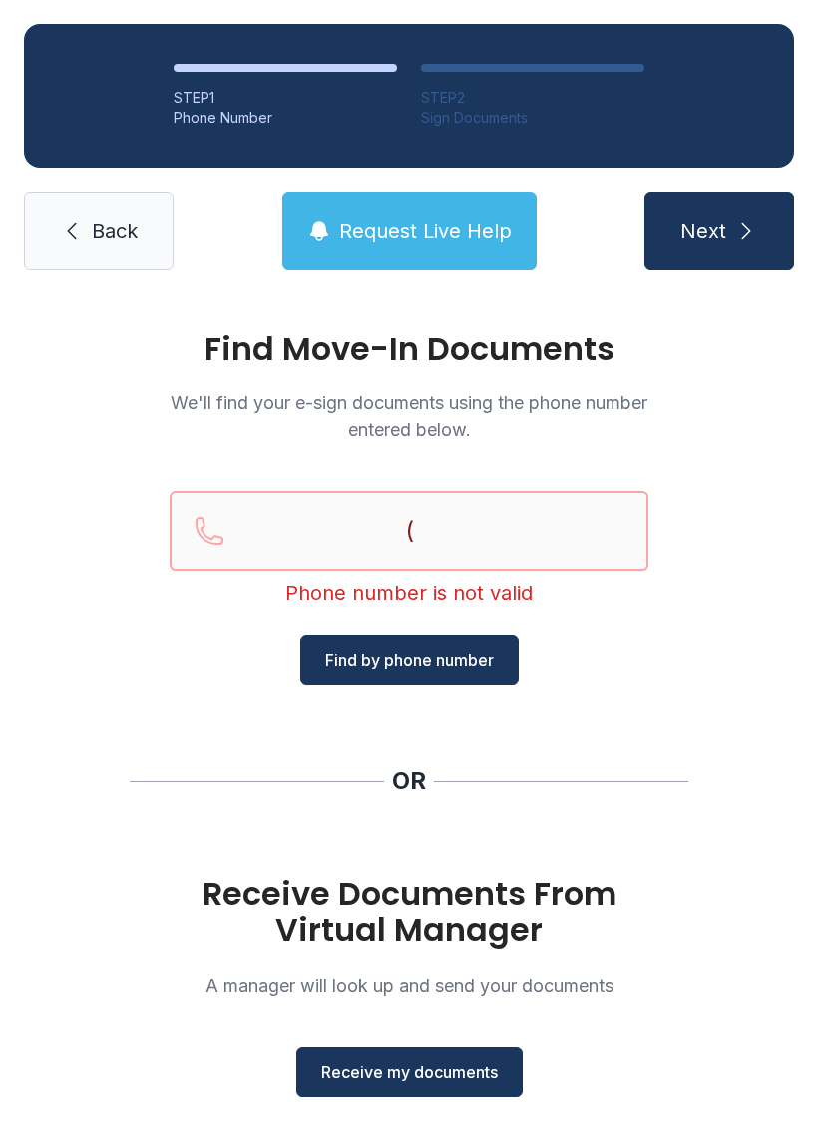
type input "("
click at [706, 663] on div "Find Move-In Documents We'll find your e-sign documents using the phone number …" at bounding box center [409, 734] width 818 height 883
click at [778, 914] on div "Find Move-In Documents We'll find your e-sign documents using the phone number …" at bounding box center [409, 734] width 818 height 883
click at [499, 547] on input "Reservation phone number" at bounding box center [409, 531] width 479 height 80
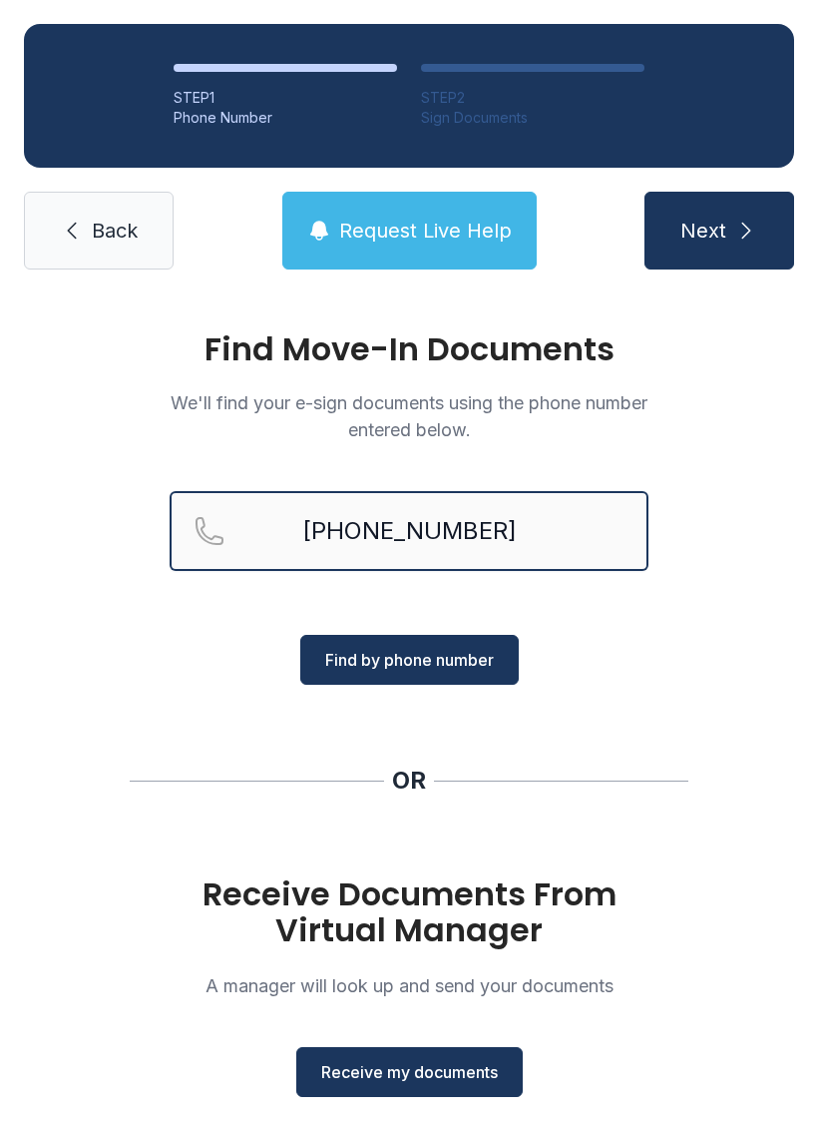
type input "[PHONE_NUMBER]"
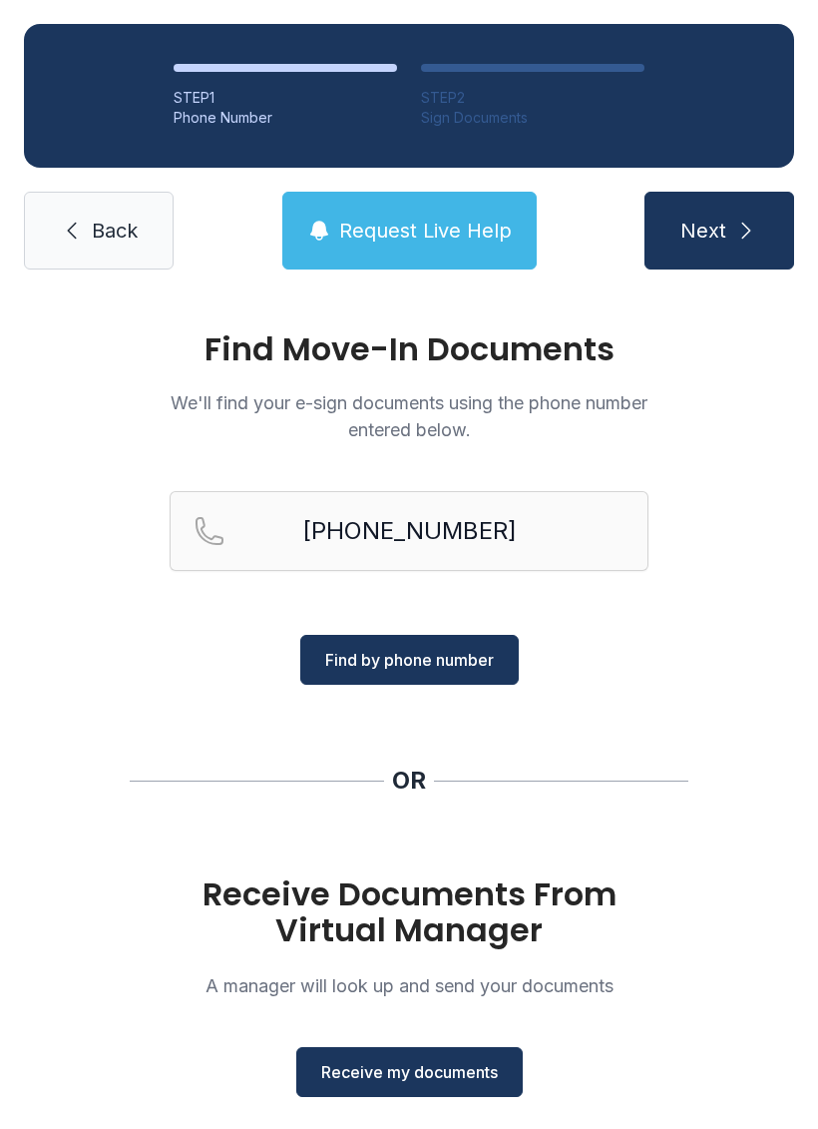
click at [488, 665] on span "Find by phone number" at bounding box center [409, 660] width 169 height 24
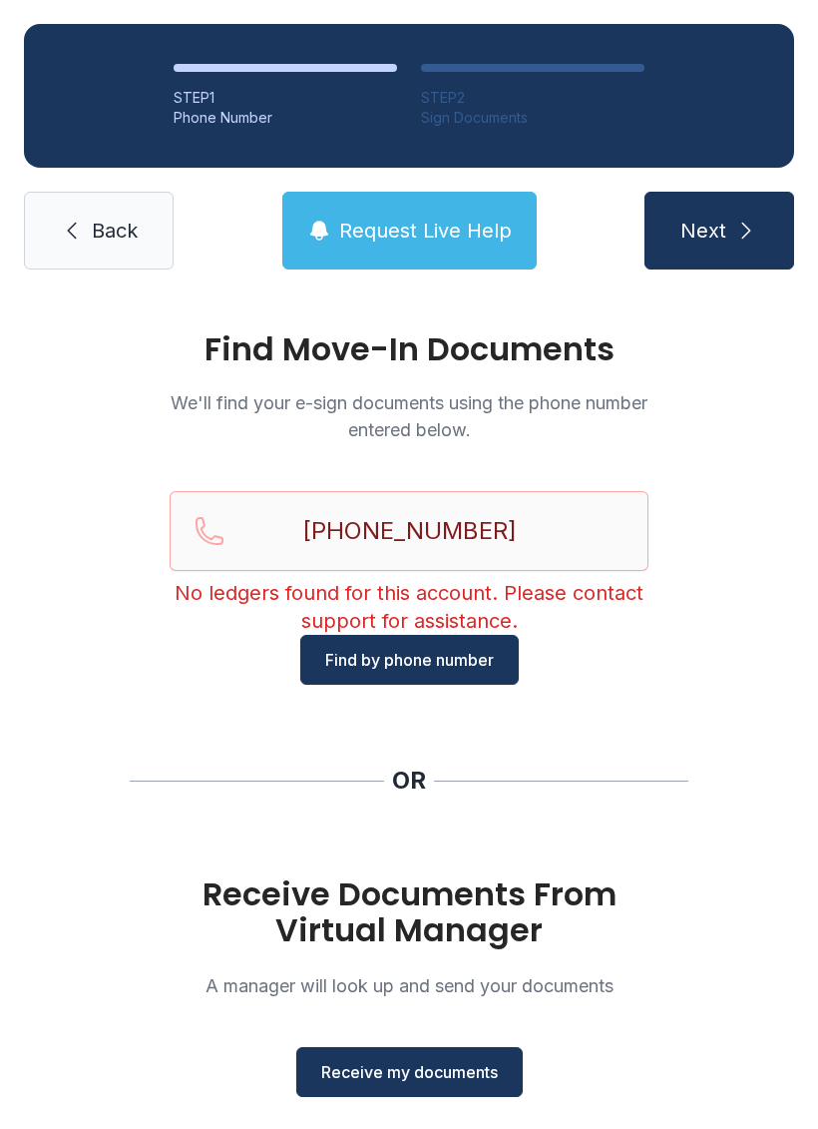
click at [137, 228] on span "Back" at bounding box center [115, 231] width 46 height 28
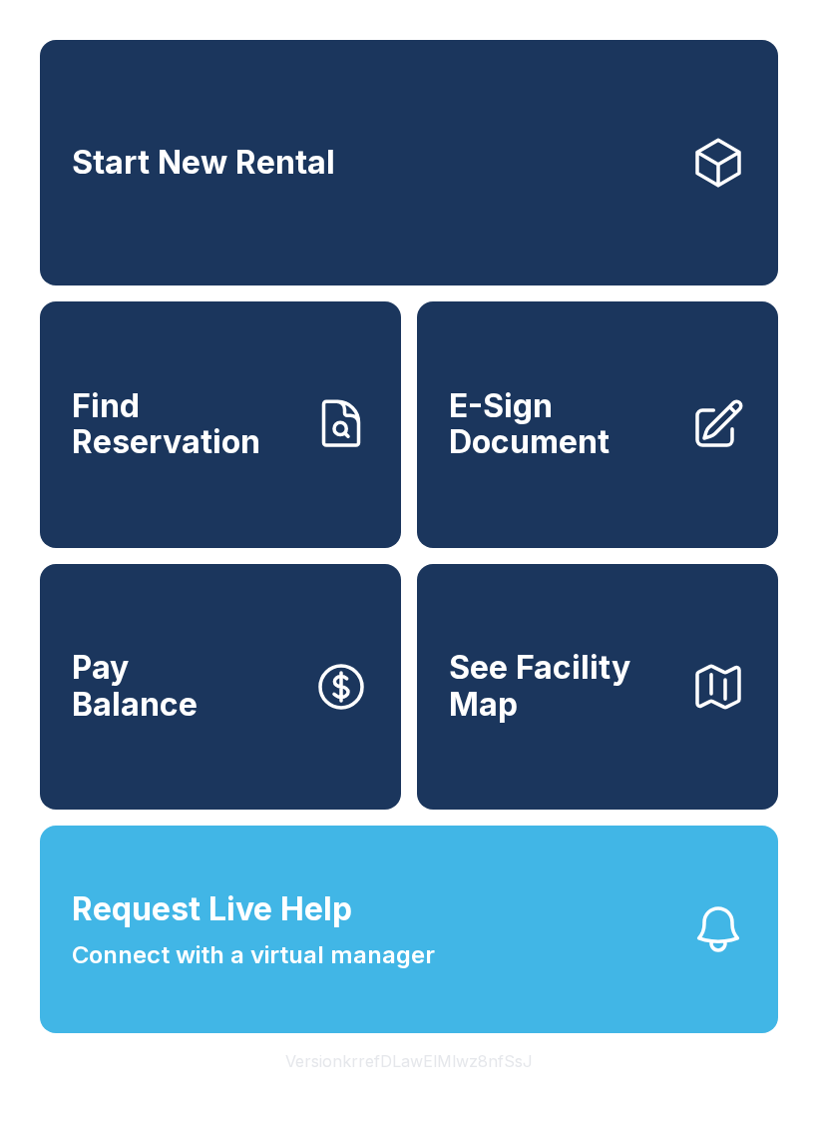
click at [587, 461] on span "E-Sign Document" at bounding box center [562, 424] width 226 height 73
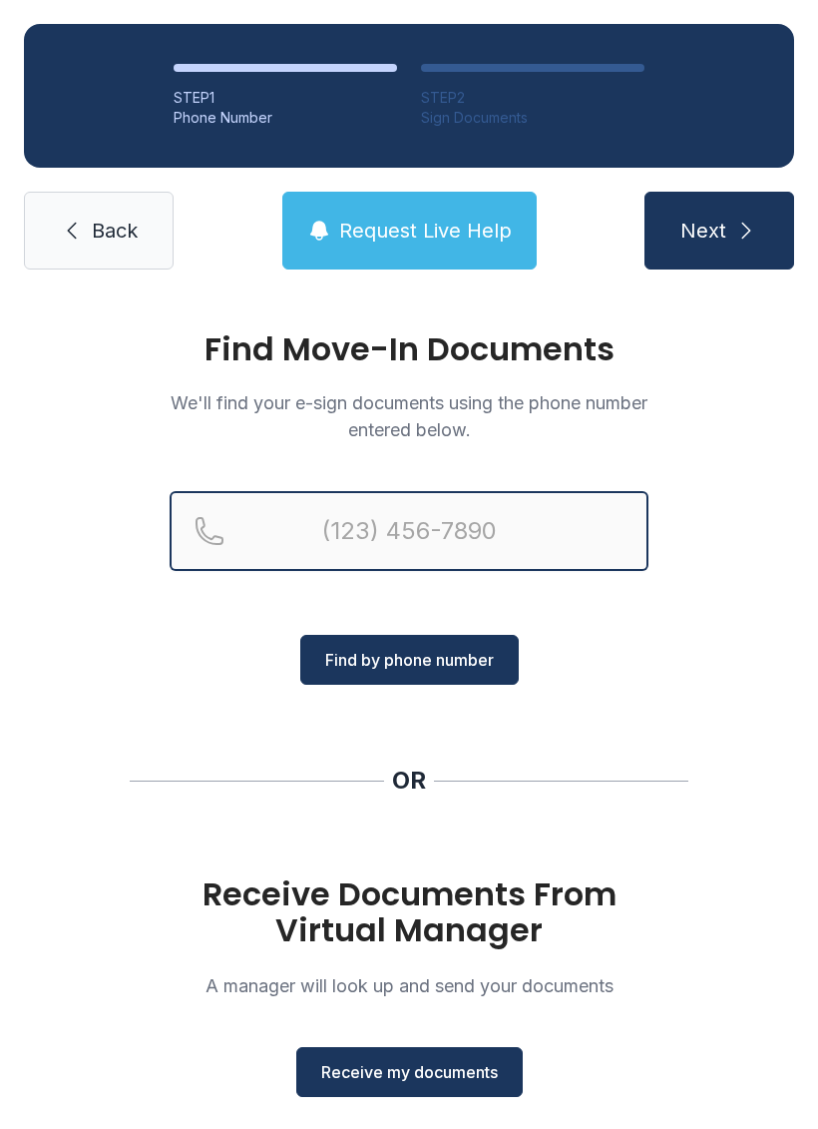
click at [511, 552] on input "Reservation phone number" at bounding box center [409, 531] width 479 height 80
type input "[PHONE_NUMBER]"
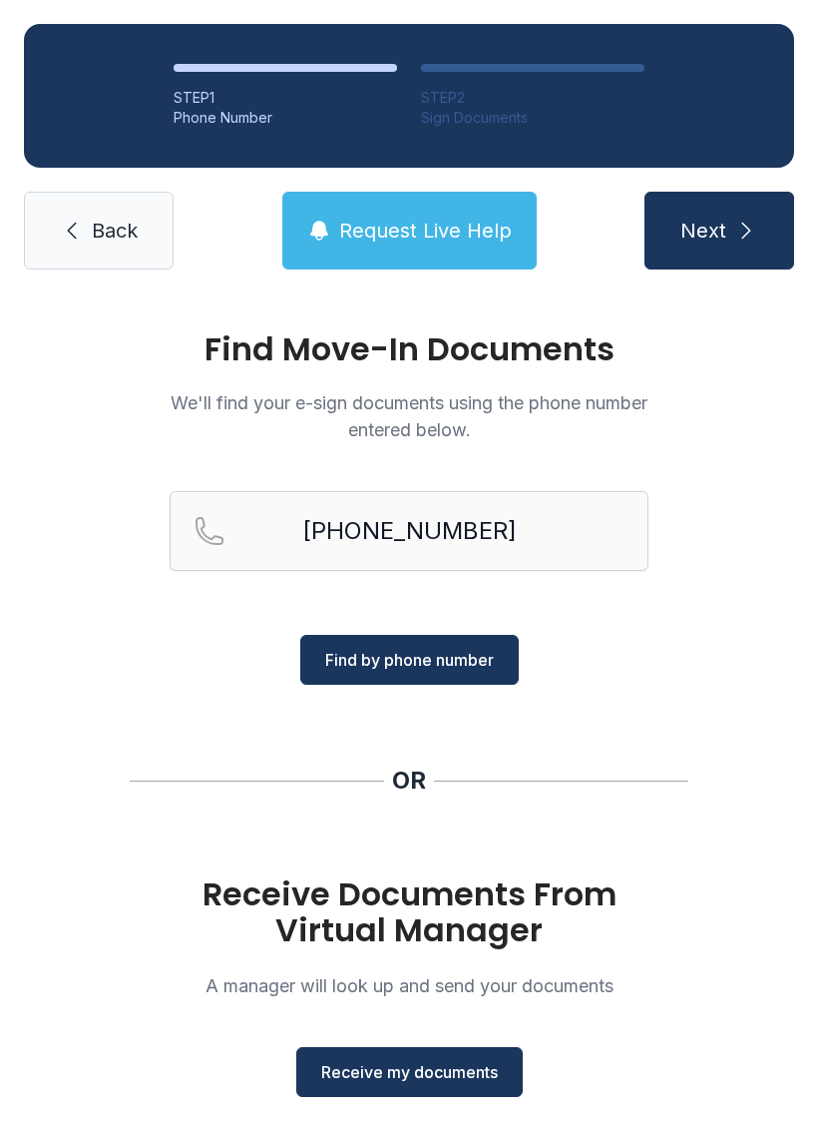
click at [472, 660] on span "Find by phone number" at bounding box center [409, 660] width 169 height 24
click at [385, 664] on span "Find by phone number" at bounding box center [409, 660] width 169 height 24
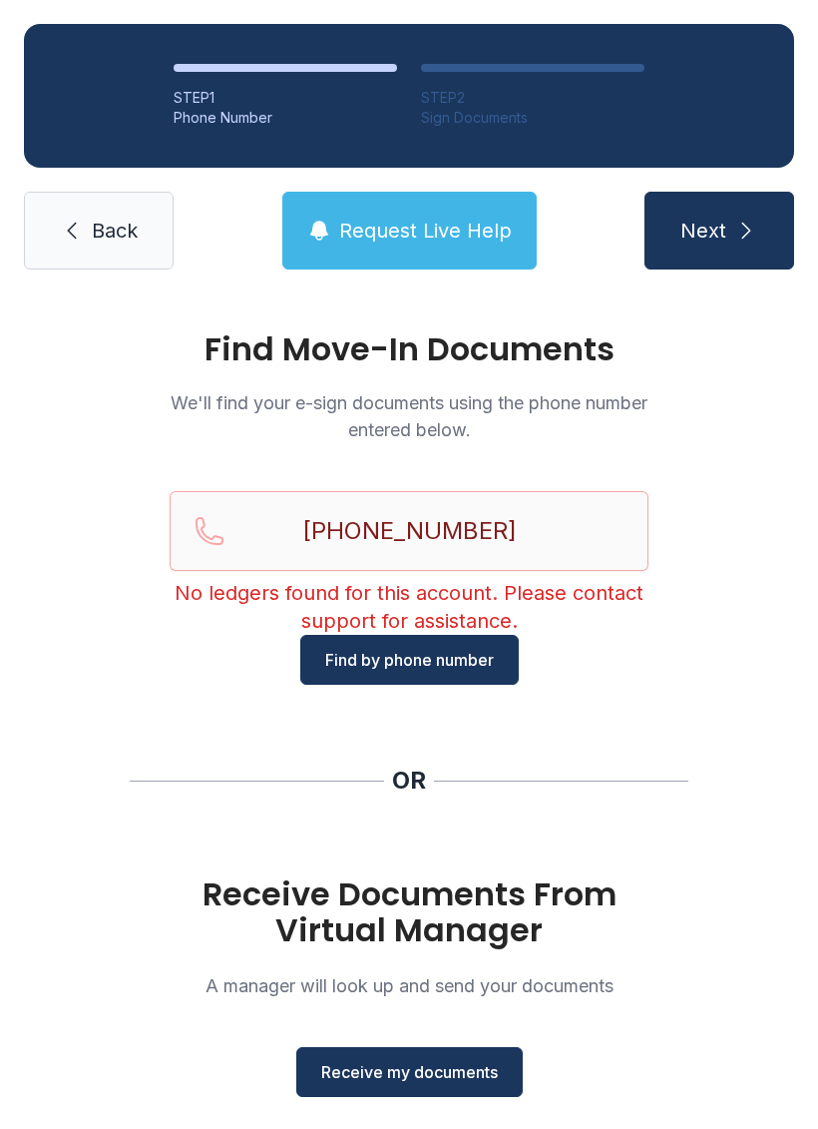
click at [399, 1068] on span "Receive my documents" at bounding box center [409, 1072] width 177 height 24
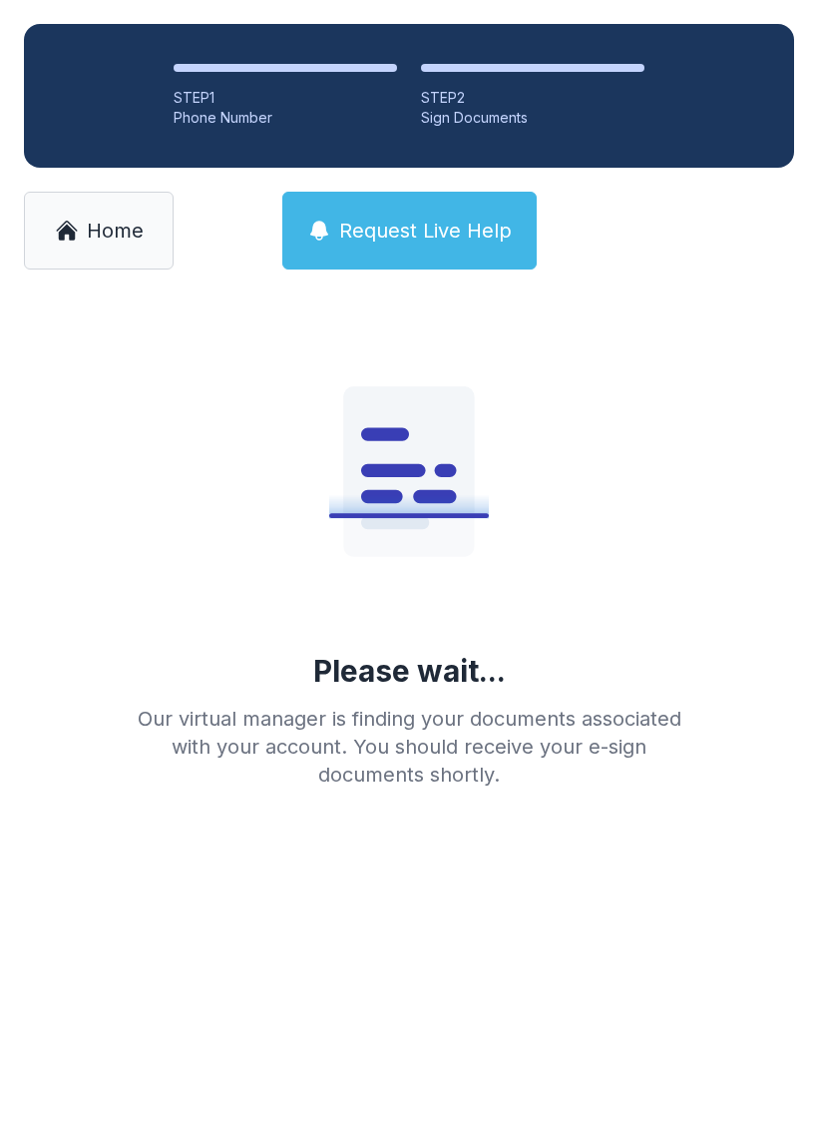
click at [446, 496] on icon at bounding box center [409, 506] width 160 height 24
click at [101, 213] on link "Home" at bounding box center [99, 231] width 150 height 78
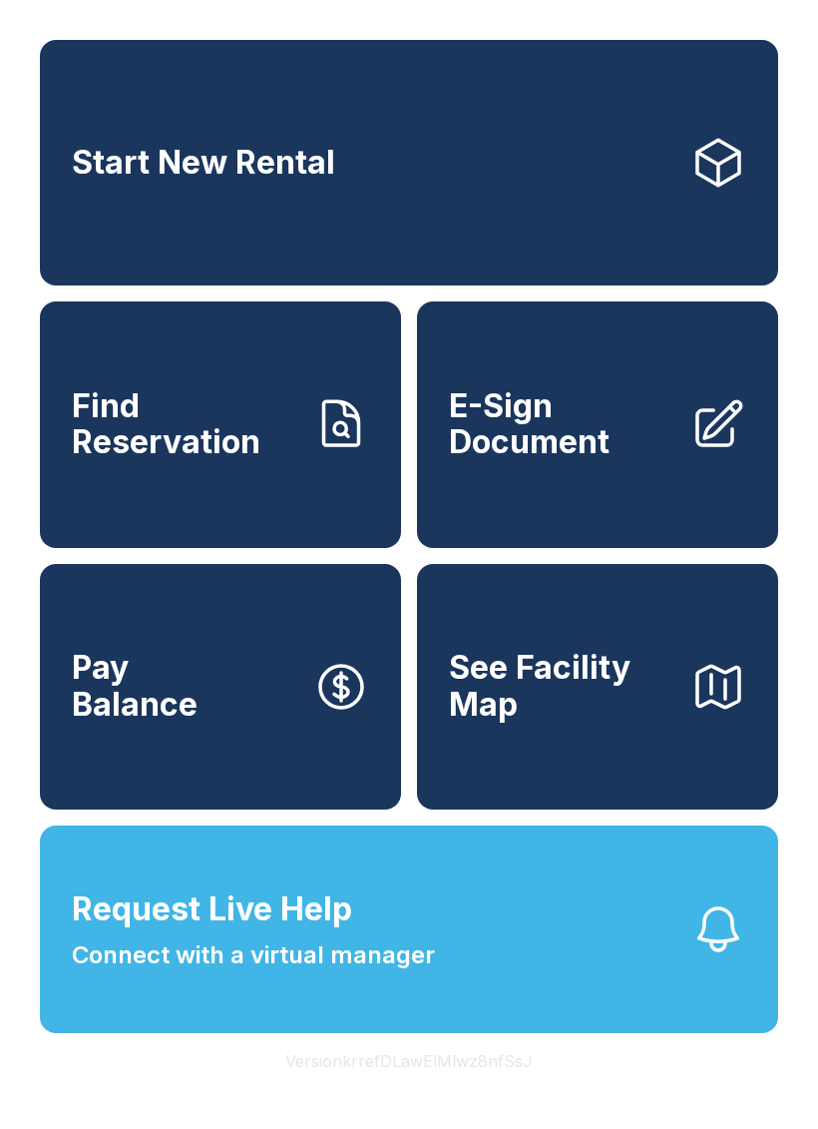
click at [617, 461] on span "E-Sign Document" at bounding box center [562, 424] width 226 height 73
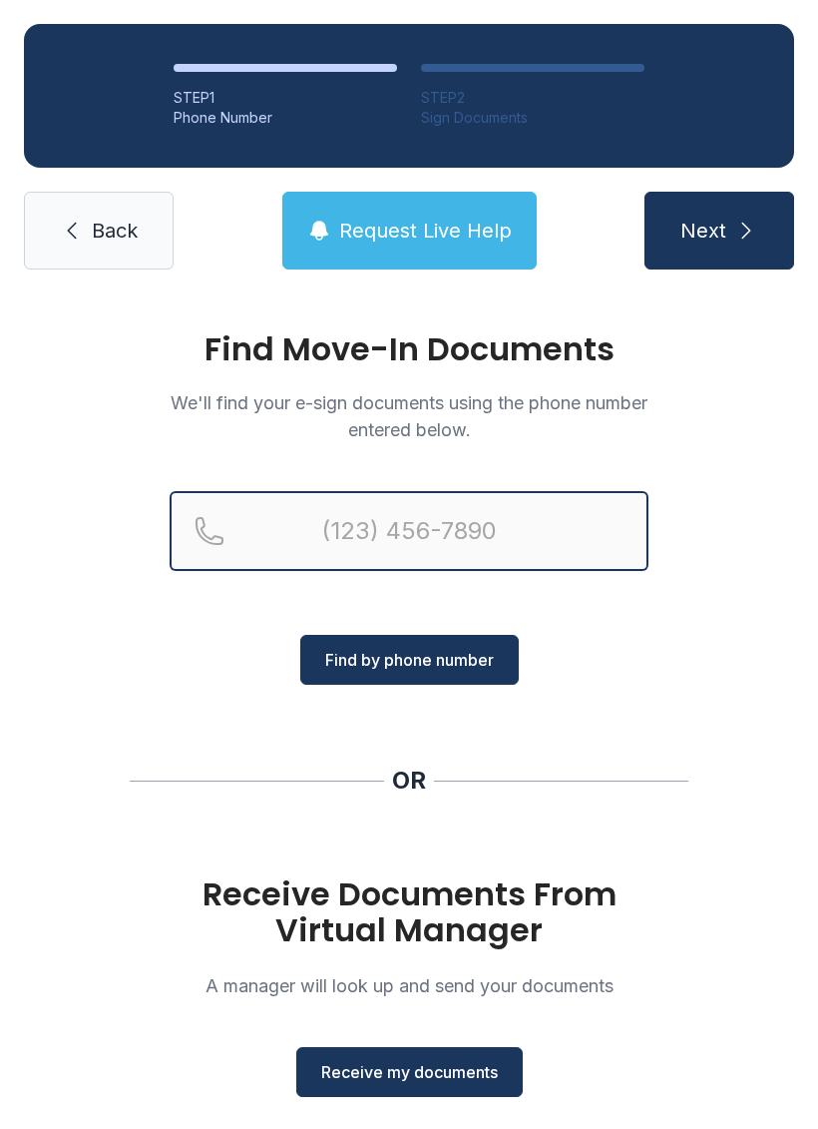
click at [473, 520] on input "Reservation phone number" at bounding box center [409, 531] width 479 height 80
type input "("
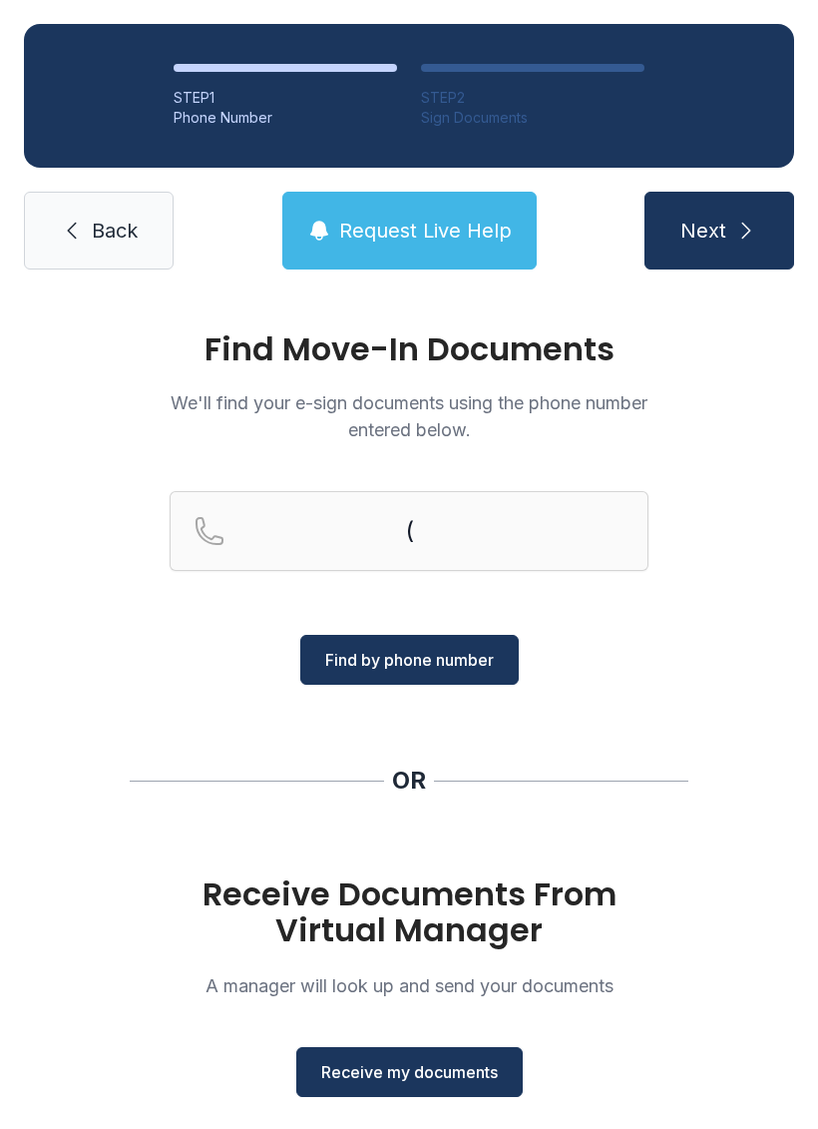
click at [709, 630] on div "Find Move-In Documents We'll find your e-sign documents using the phone number …" at bounding box center [409, 734] width 818 height 883
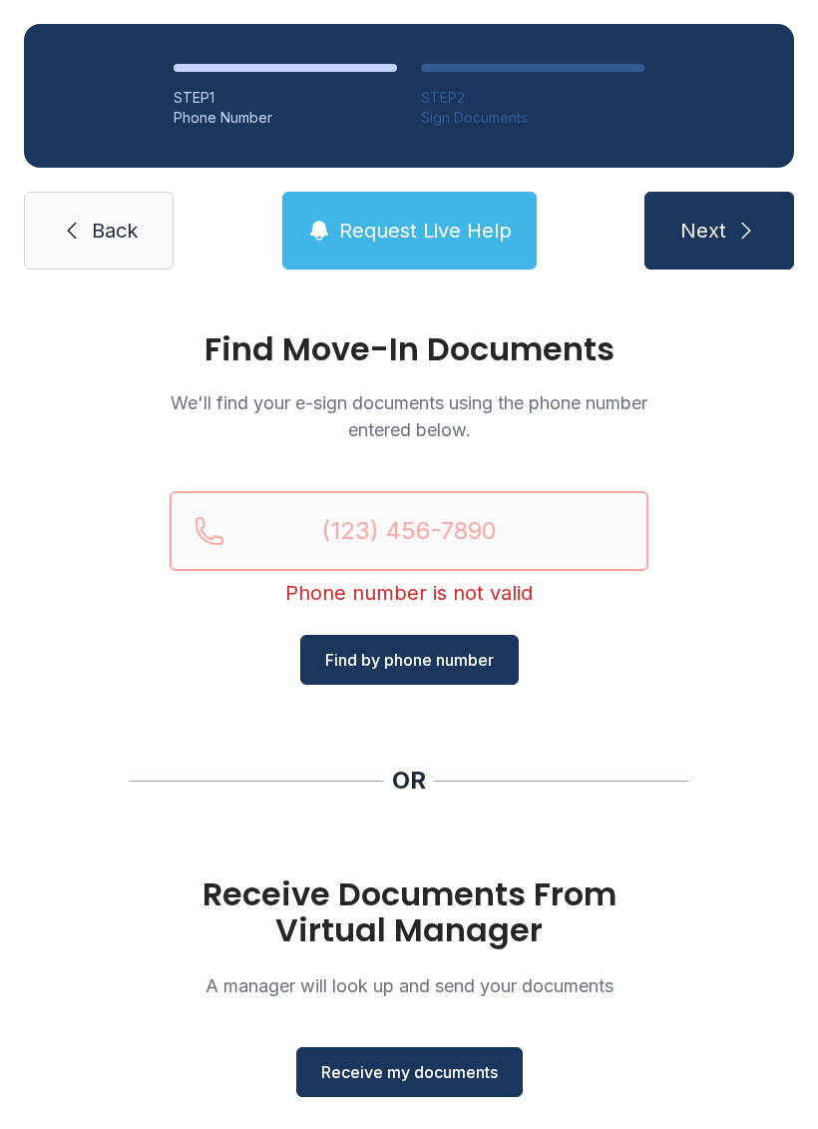
click at [524, 538] on input "Reservation phone number" at bounding box center [409, 531] width 479 height 80
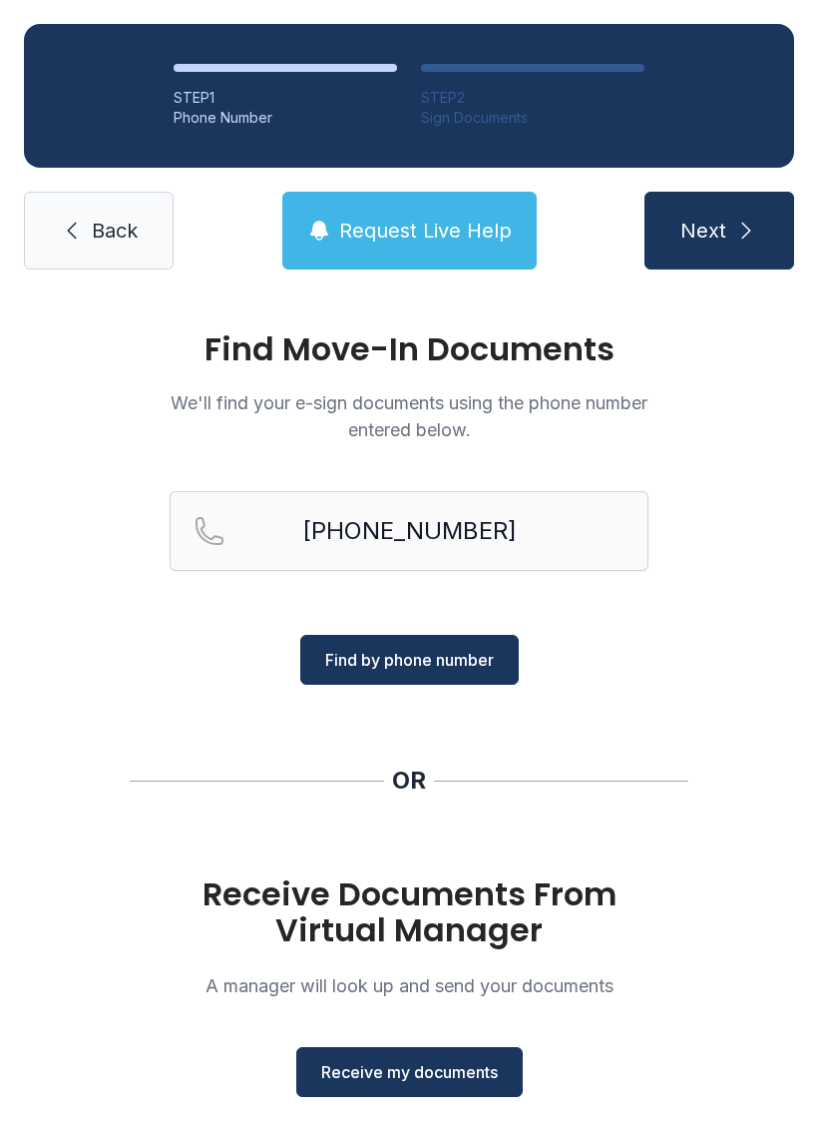
click at [445, 659] on span "Find by phone number" at bounding box center [409, 660] width 169 height 24
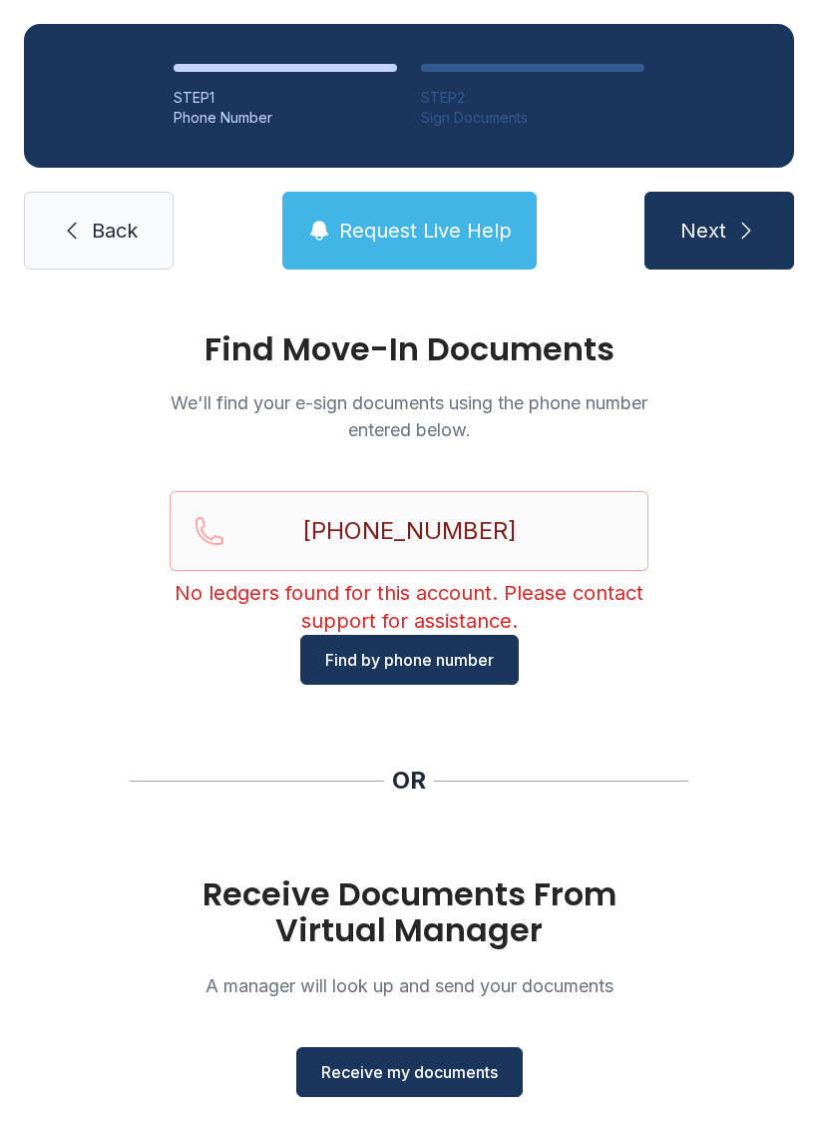
click at [452, 638] on button "Find by phone number" at bounding box center [409, 660] width 219 height 50
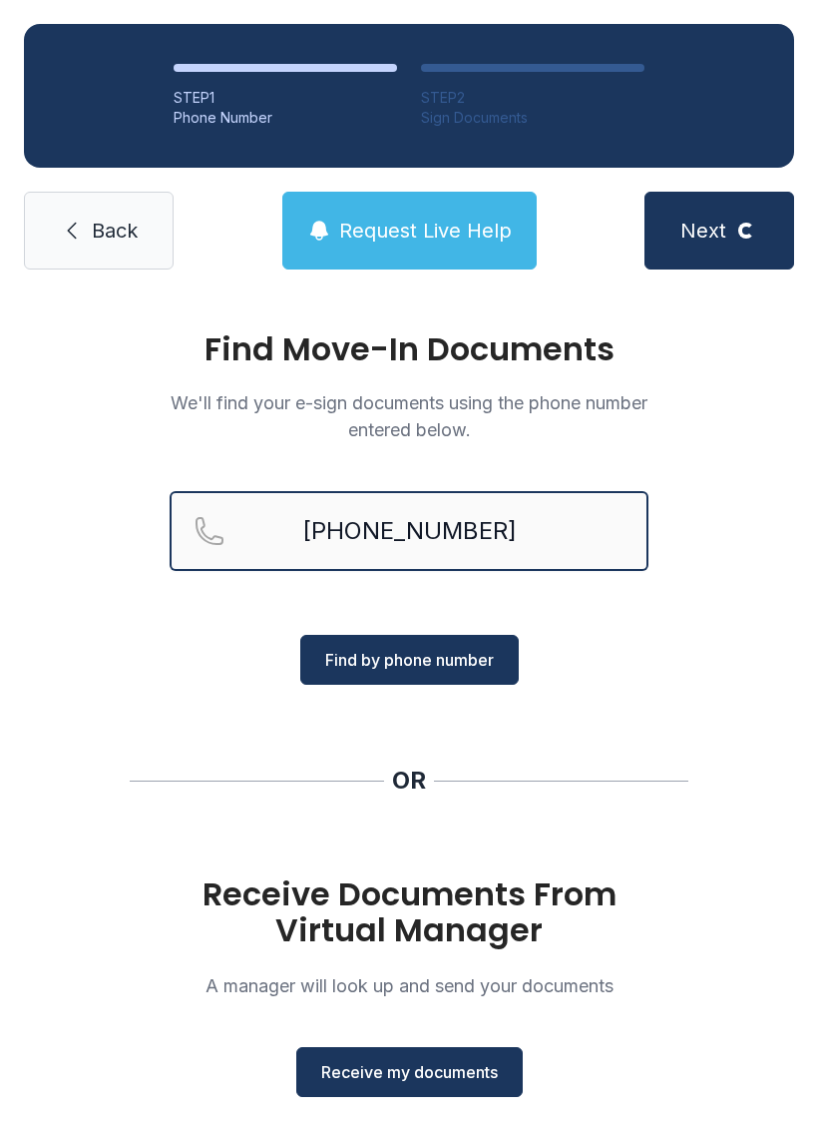
click at [531, 526] on input "[PHONE_NUMBER]" at bounding box center [409, 531] width 479 height 80
type input "[PHONE_NUMBER]"
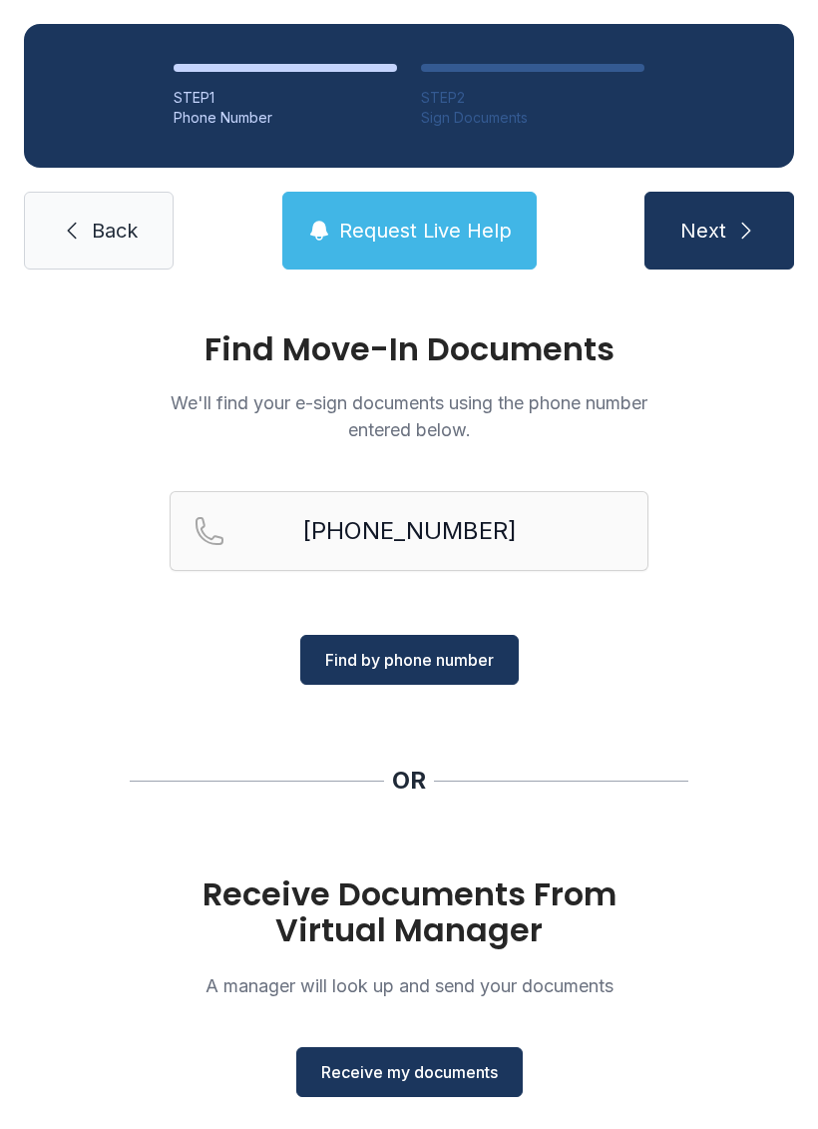
click at [461, 658] on span "Find by phone number" at bounding box center [409, 660] width 169 height 24
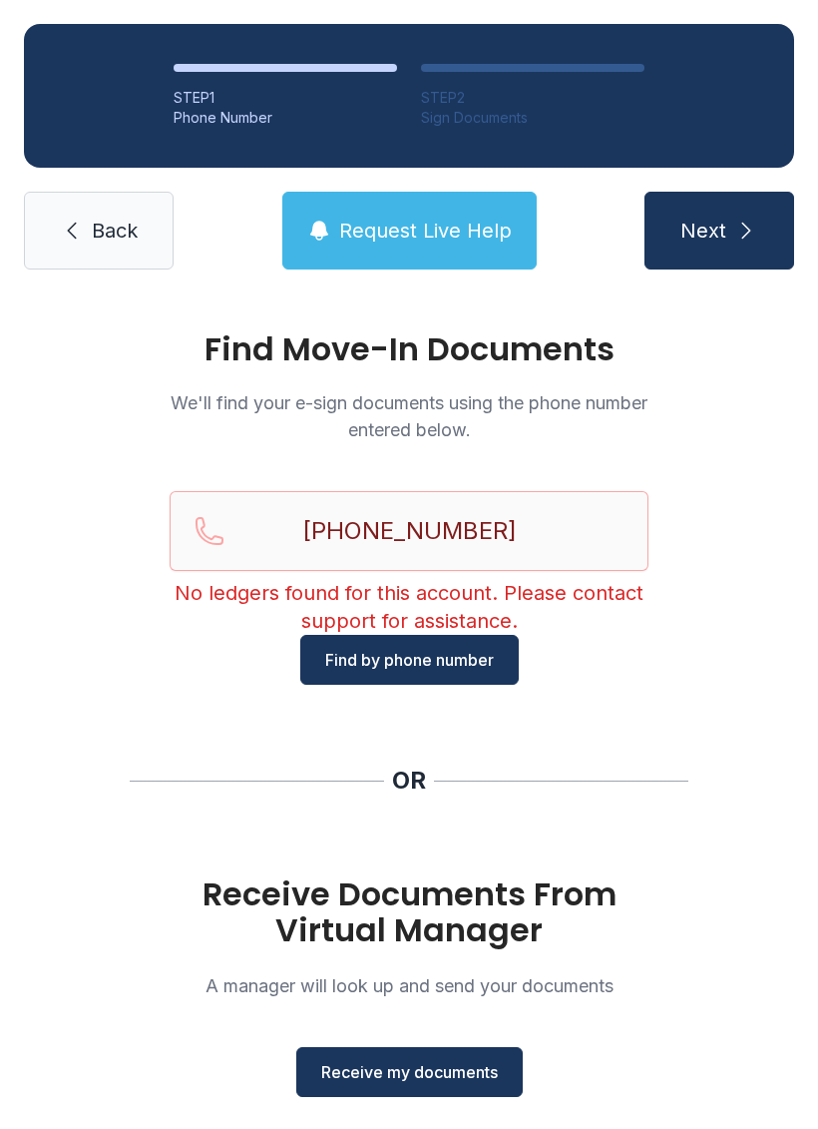
click at [398, 635] on button "Find by phone number" at bounding box center [409, 660] width 219 height 50
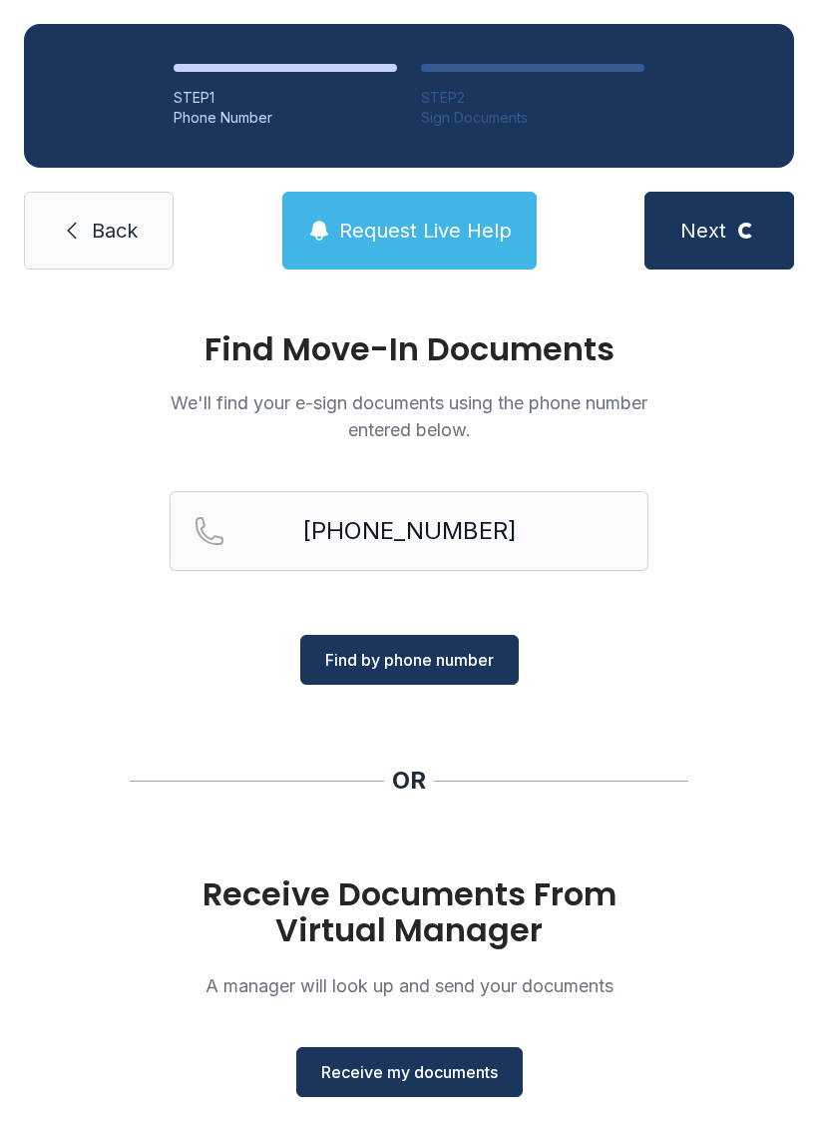
click at [404, 653] on span "Find by phone number" at bounding box center [409, 660] width 169 height 24
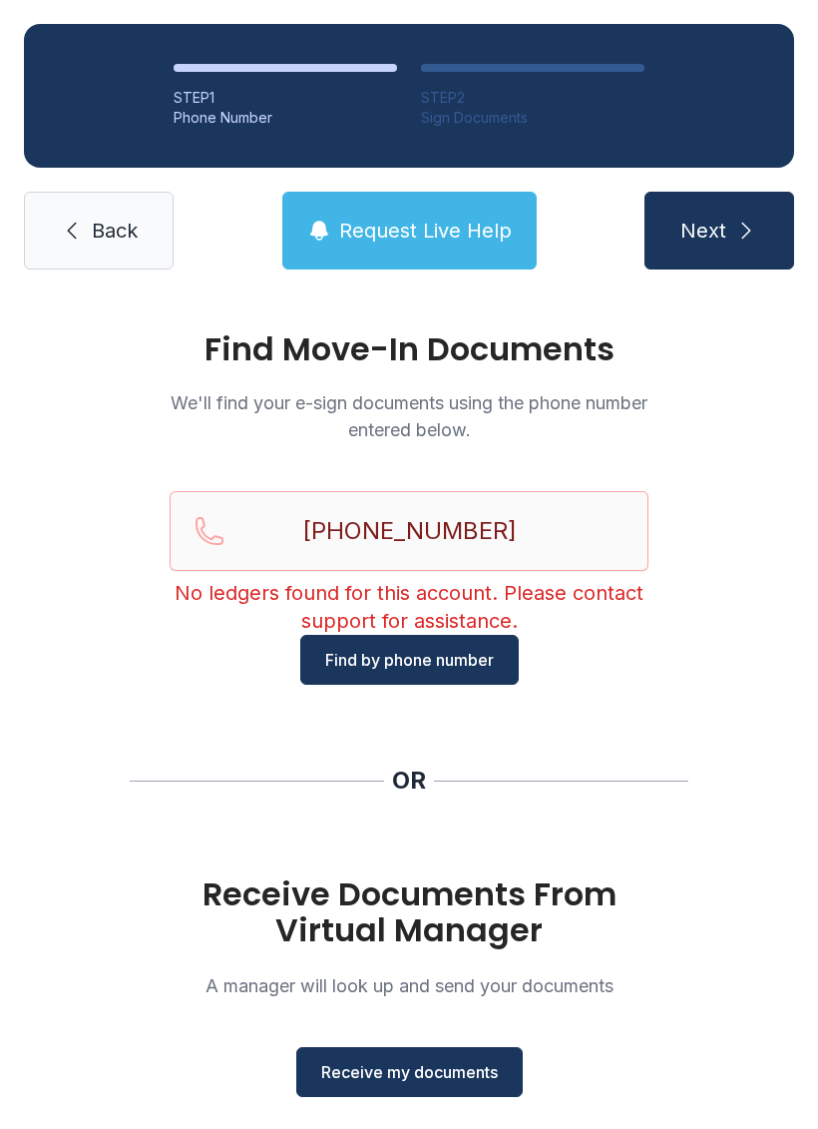
click at [374, 1069] on span "Receive my documents" at bounding box center [409, 1072] width 177 height 24
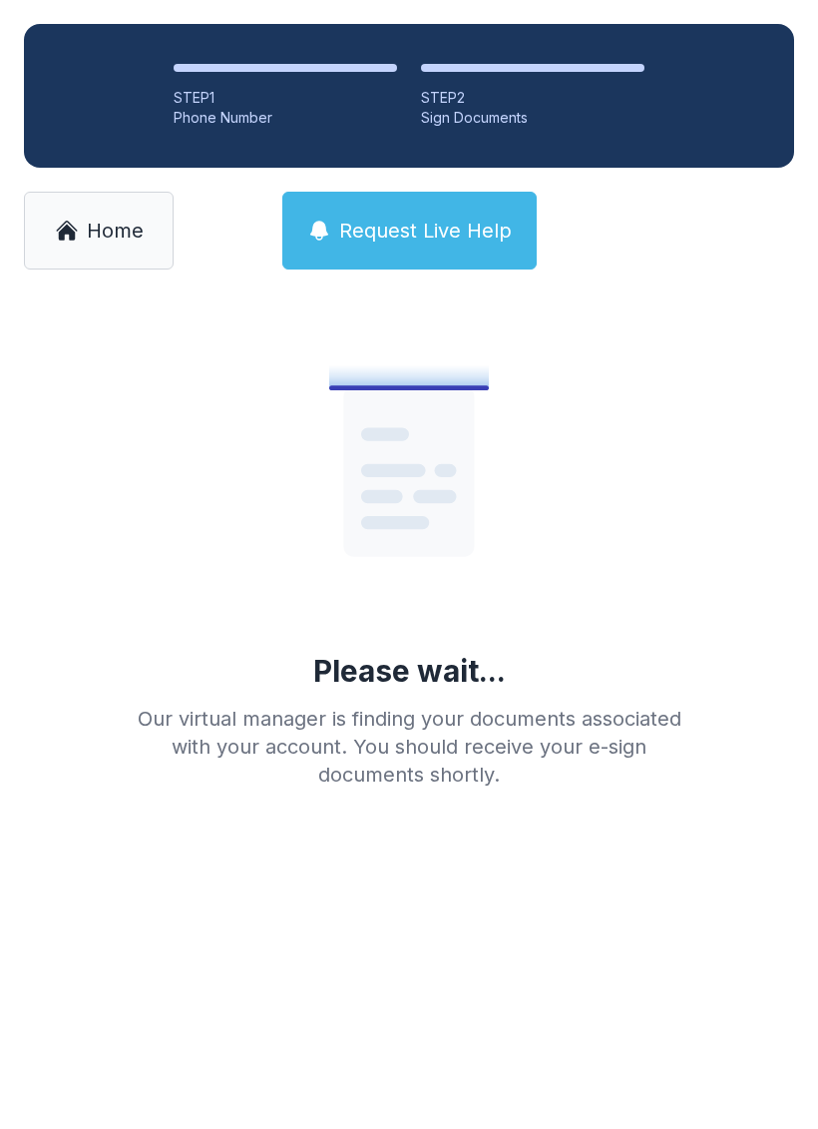
click at [87, 256] on link "Home" at bounding box center [99, 231] width 150 height 78
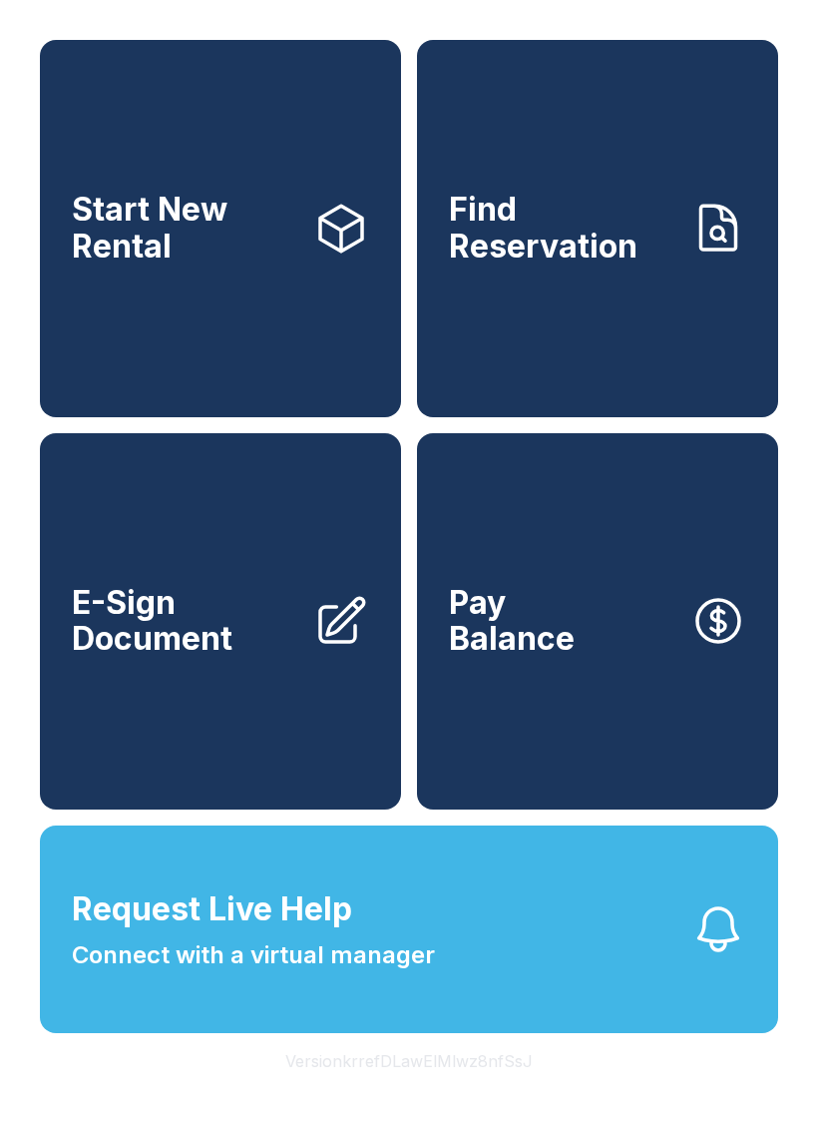
click at [86, 255] on span "Start New Rental" at bounding box center [185, 228] width 226 height 73
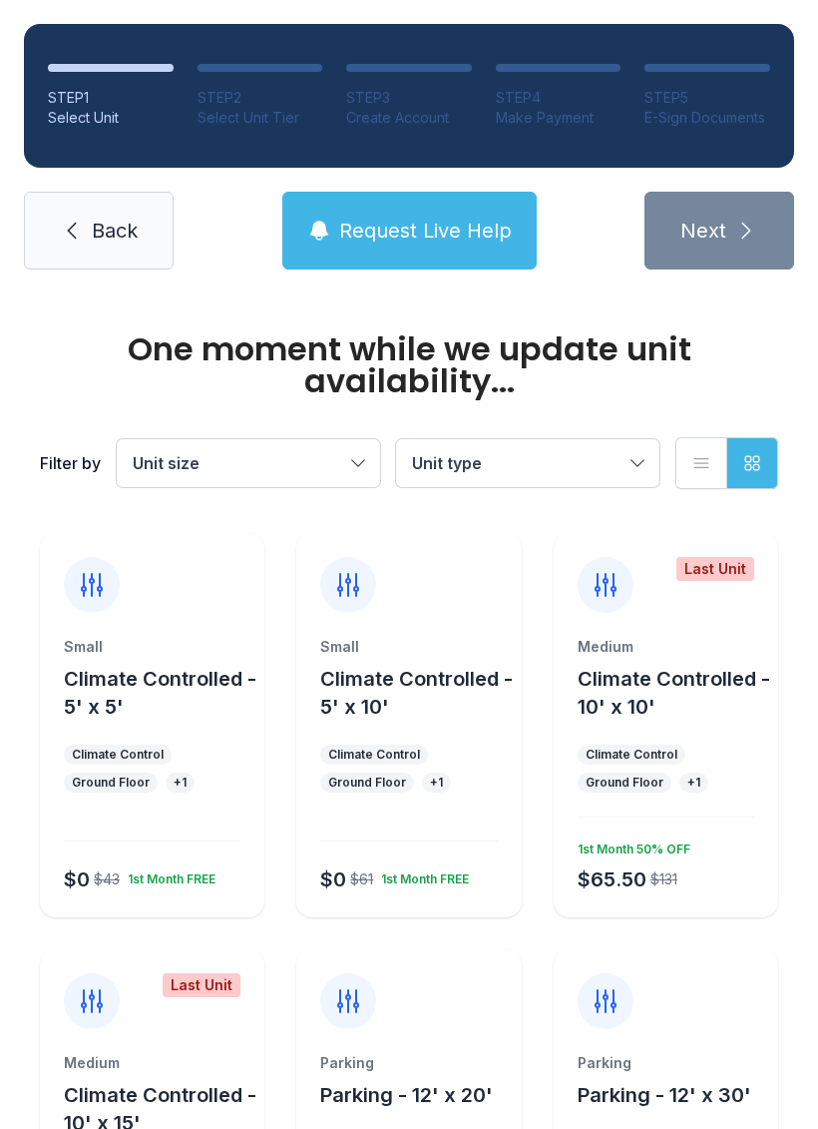
click at [93, 231] on span "Back" at bounding box center [115, 231] width 46 height 28
